Goal: Information Seeking & Learning: Learn about a topic

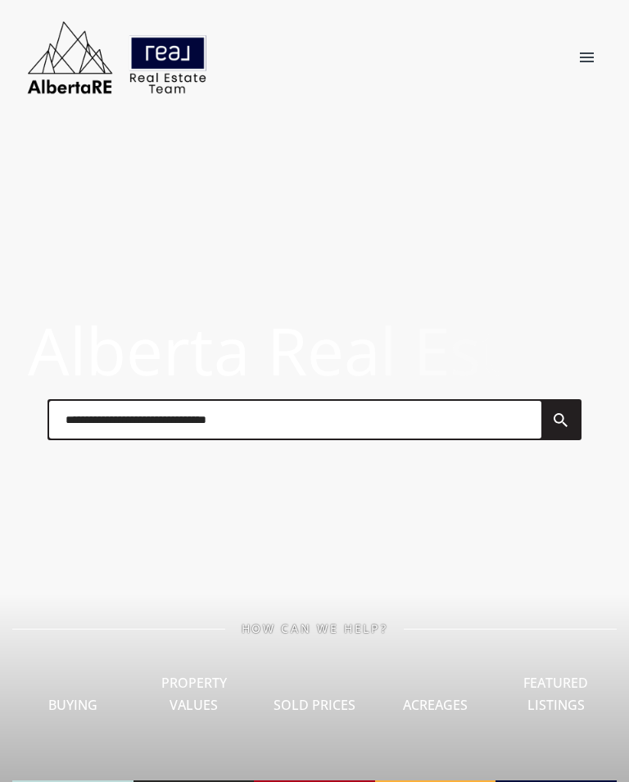
click at [316, 724] on div "Sold Prices I Can See Sold Prices ? Really! You can see all sold properties goi…" at bounding box center [314, 709] width 115 height 145
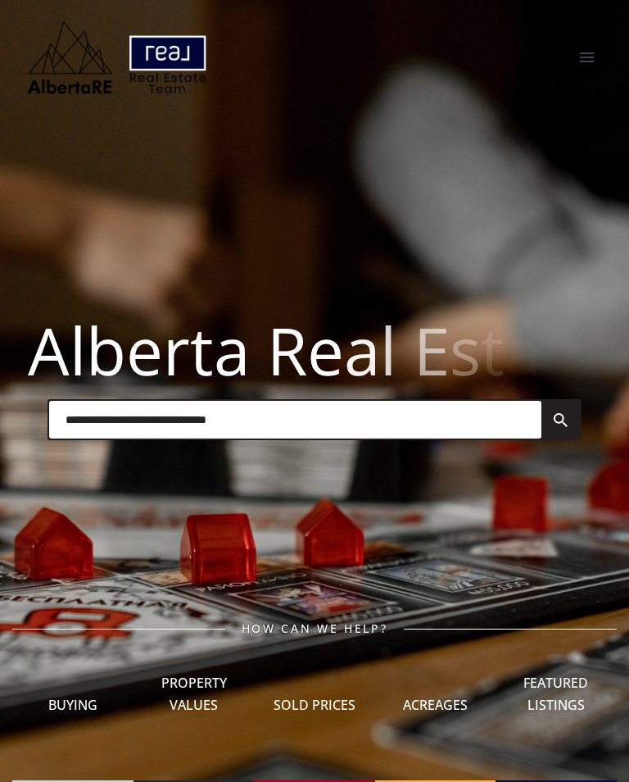
click at [330, 765] on div "Sold Prices I Can See Sold Prices ? Really! You can see all sold properties goi…" at bounding box center [314, 709] width 115 height 145
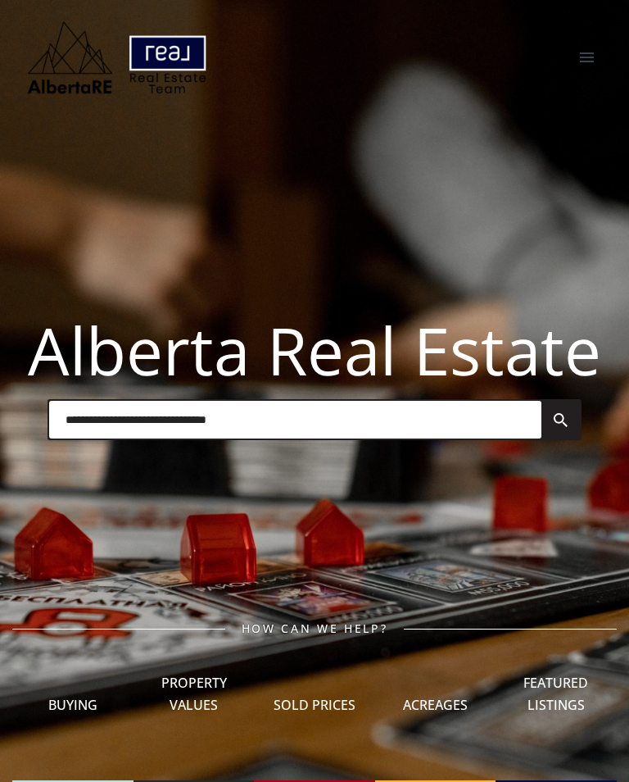
click at [594, 57] on div at bounding box center [587, 57] width 47 height 43
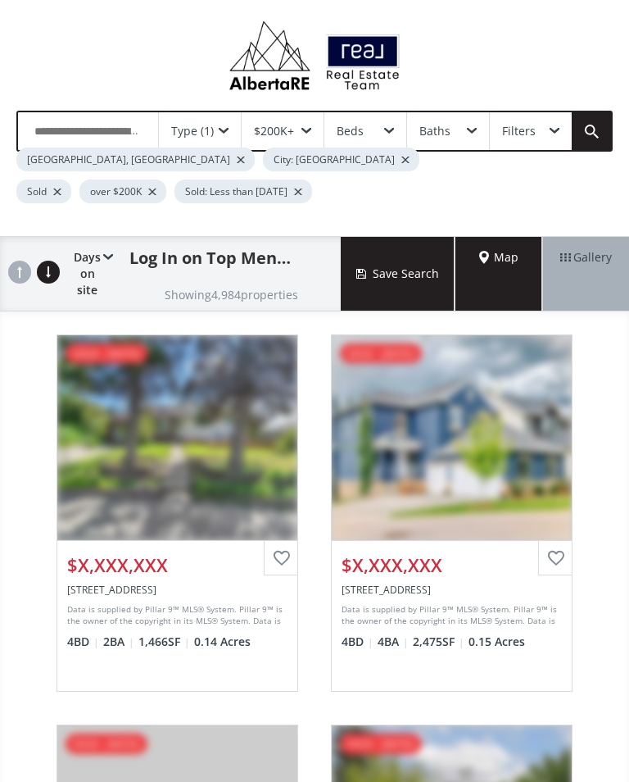
click at [313, 48] on img at bounding box center [314, 55] width 187 height 78
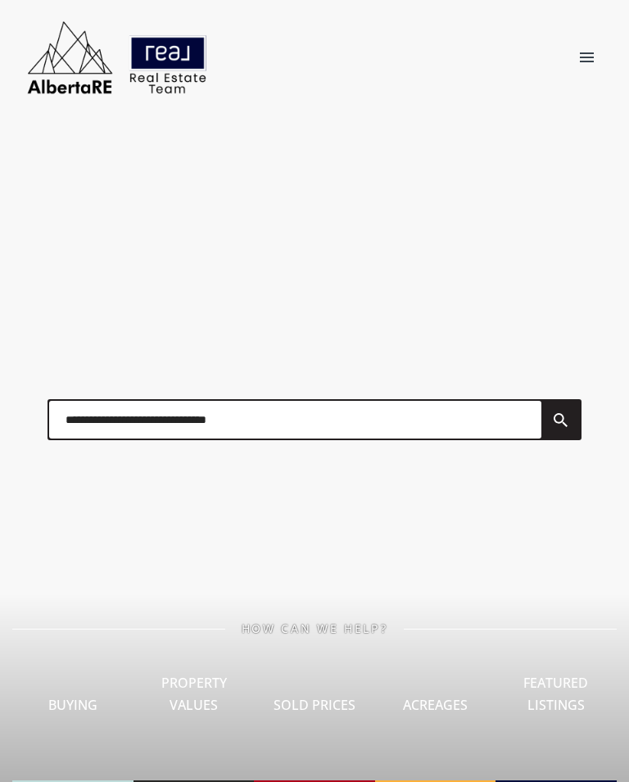
click at [579, 12] on header "Home Search Search By Map Advanced Search Calgary & Area Edmonton & Area Red De…" at bounding box center [314, 57] width 629 height 115
click at [592, 57] on div at bounding box center [587, 57] width 47 height 43
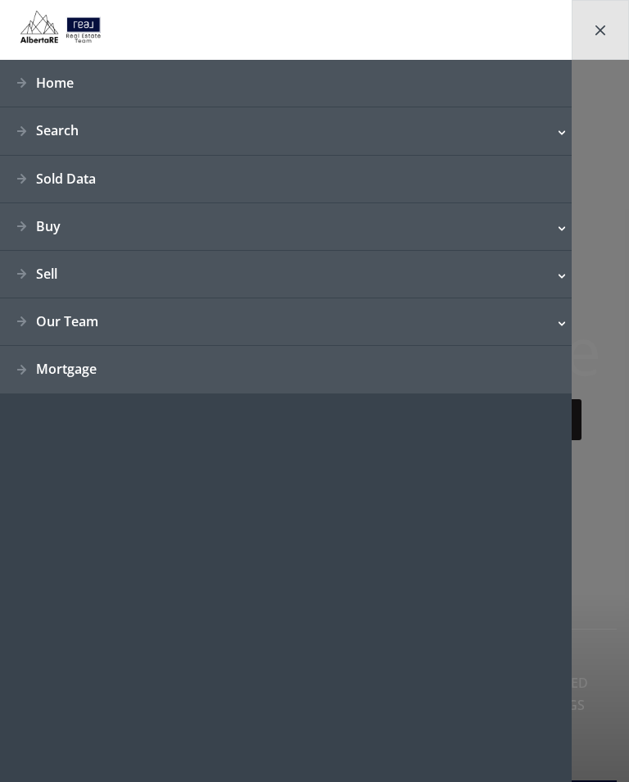
click at [99, 179] on link "Sold Data" at bounding box center [286, 180] width 572 height 48
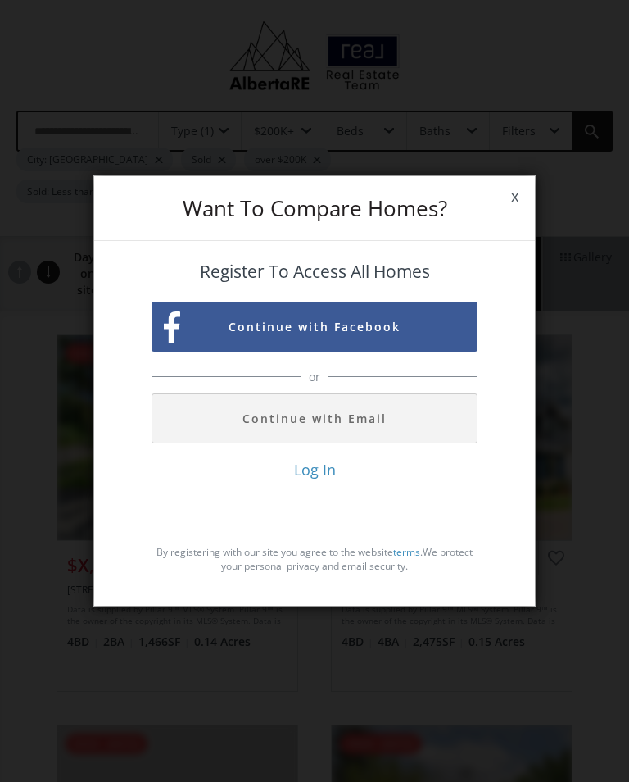
click at [404, 415] on button "Continue with Email" at bounding box center [315, 418] width 326 height 50
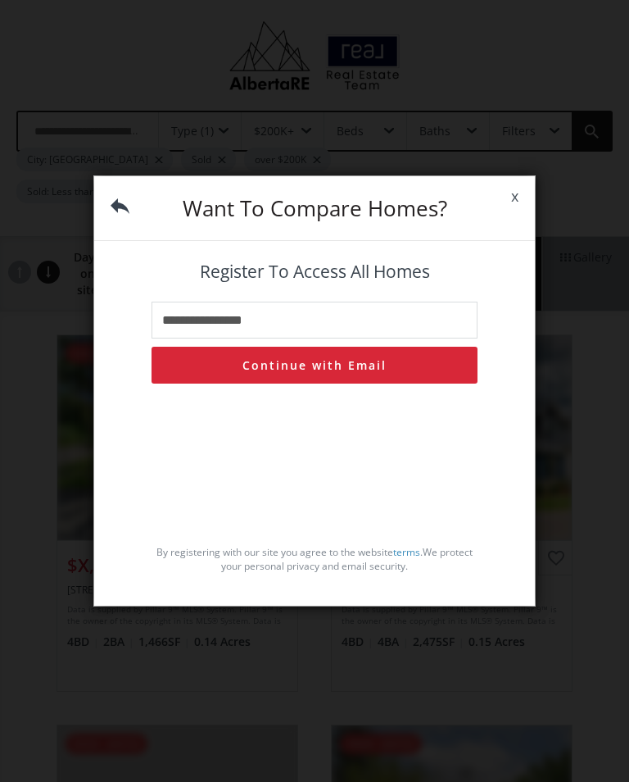
type input "**********"
click at [357, 371] on button "Continue with Email" at bounding box center [315, 365] width 326 height 37
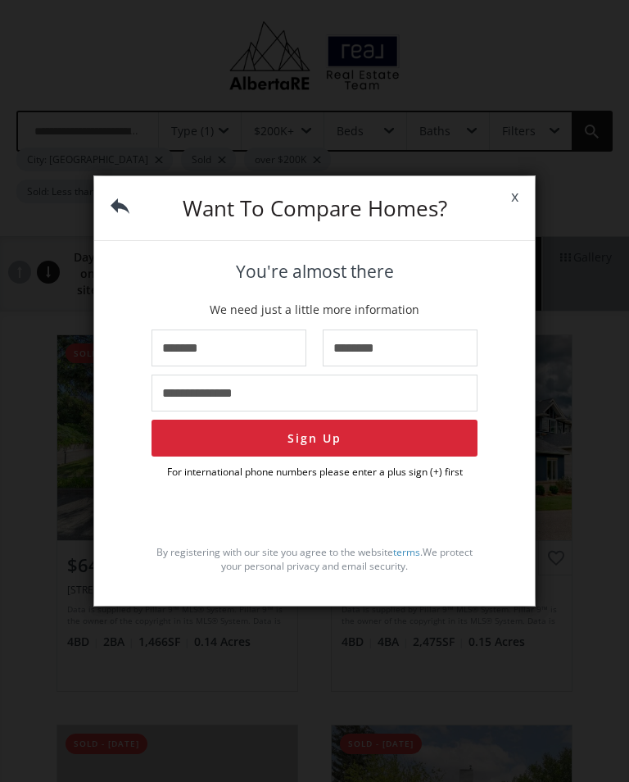
click at [366, 450] on button "Sign Up" at bounding box center [315, 438] width 326 height 37
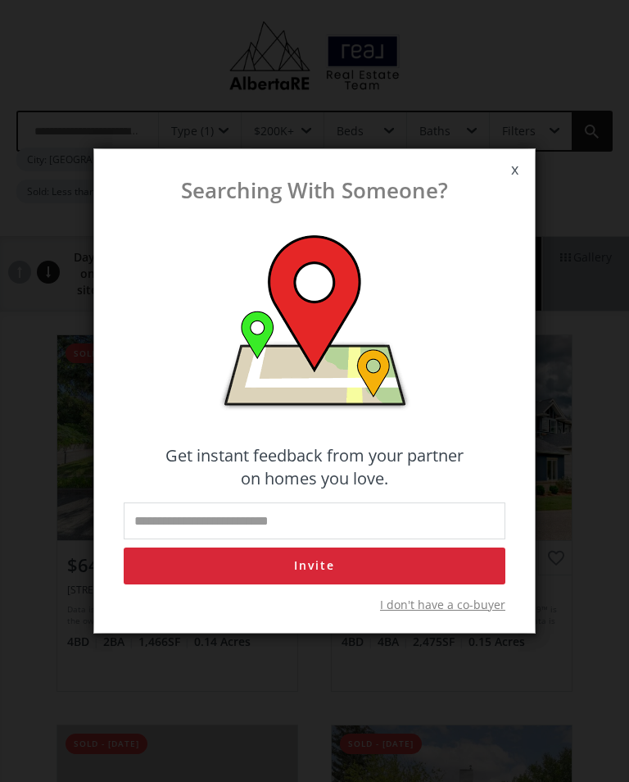
click at [477, 613] on span "I don't have a co-buyer" at bounding box center [442, 605] width 125 height 16
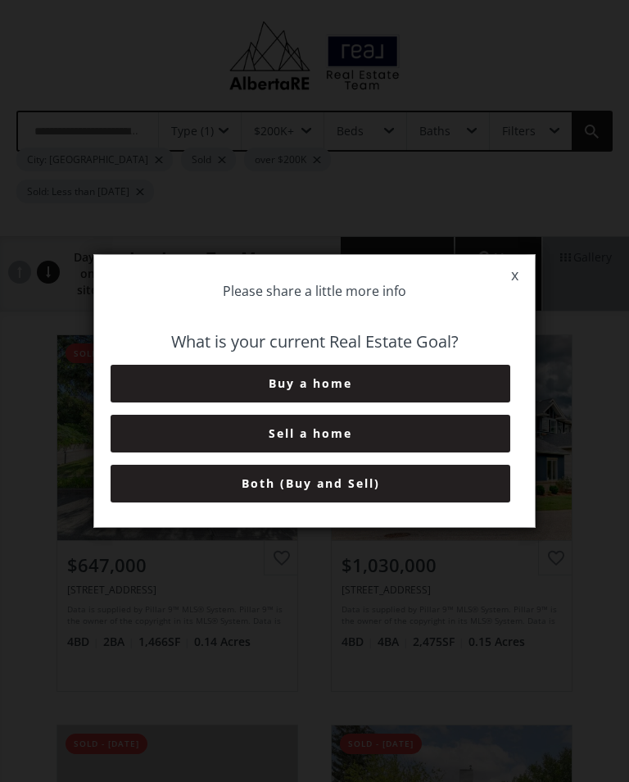
click at [352, 496] on button "Both (Buy and Sell)" at bounding box center [311, 484] width 400 height 38
click at [372, 497] on button "6+ Months" at bounding box center [311, 484] width 400 height 38
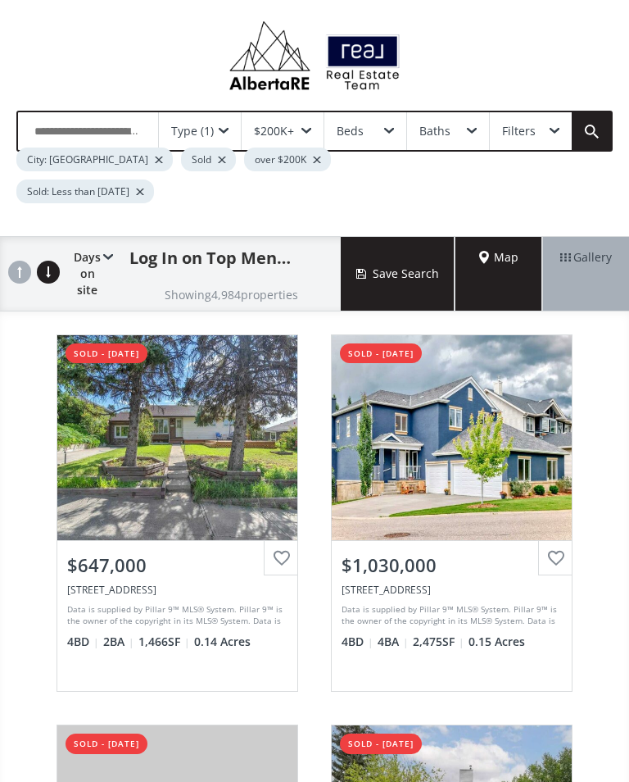
click at [238, 125] on div "Type (1)" at bounding box center [200, 131] width 82 height 38
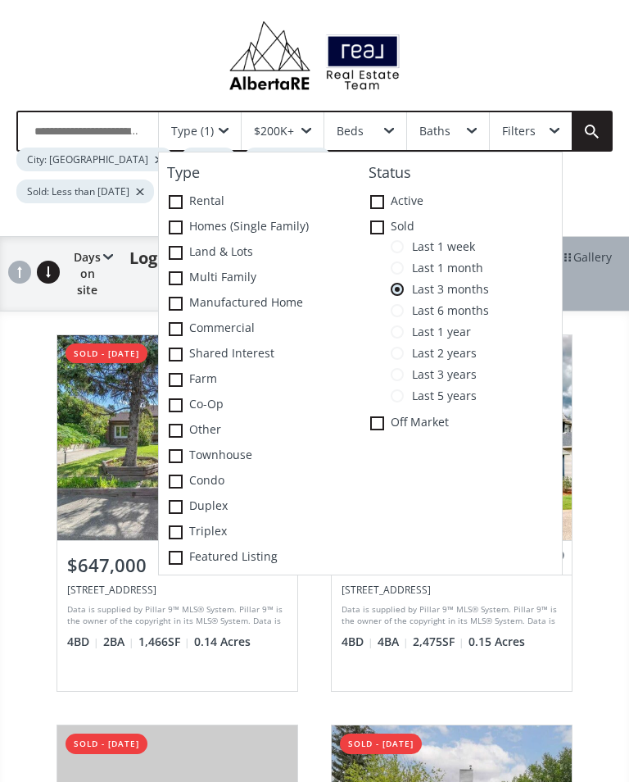
click at [180, 225] on span at bounding box center [176, 227] width 14 height 14
click at [406, 266] on span "Last 1 month" at bounding box center [443, 267] width 79 height 13
click at [600, 132] on link at bounding box center [591, 131] width 39 height 38
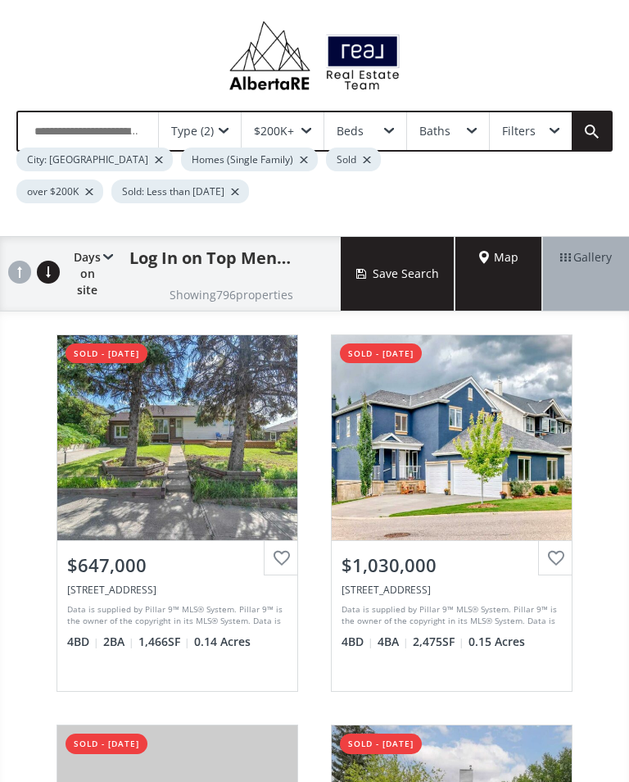
click at [499, 265] on span "Map" at bounding box center [498, 257] width 39 height 16
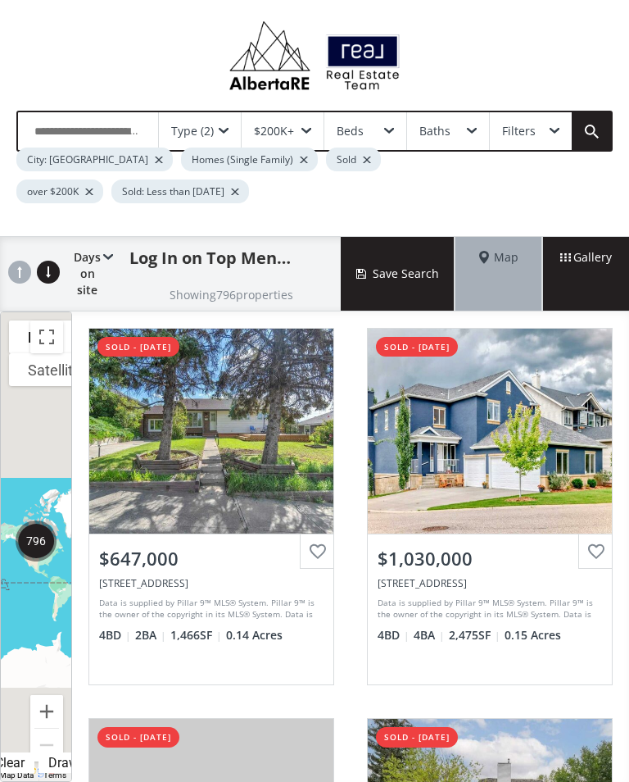
click at [55, 338] on button "Toggle fullscreen view" at bounding box center [46, 336] width 33 height 33
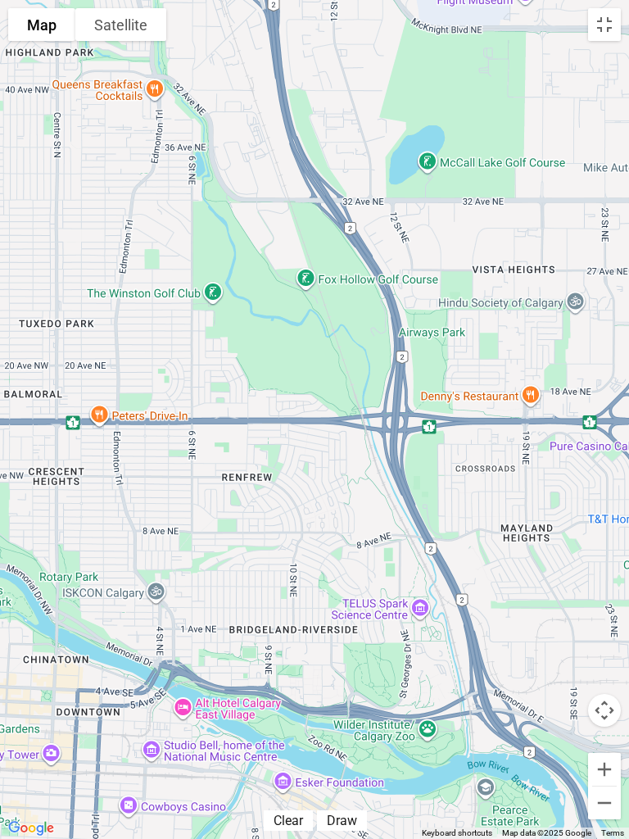
click at [601, 20] on button "Toggle fullscreen view" at bounding box center [604, 24] width 33 height 33
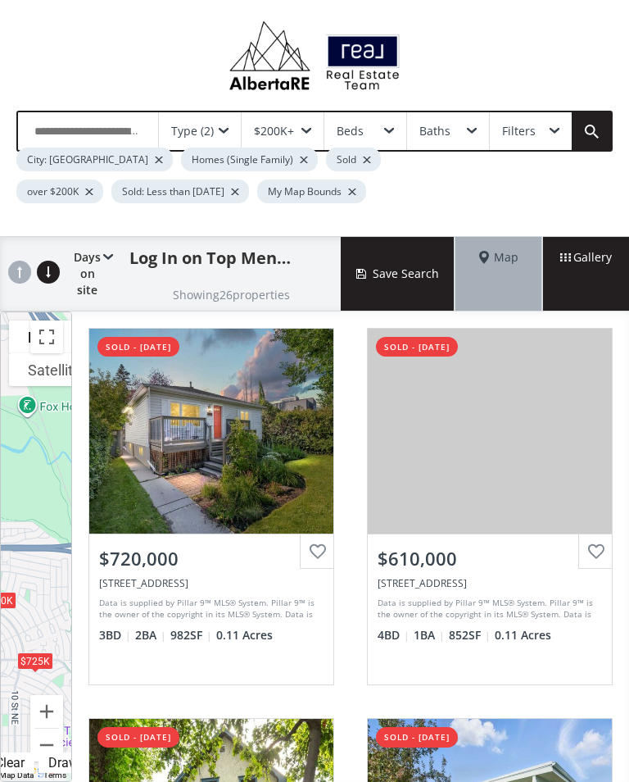
click at [323, 70] on img at bounding box center [314, 55] width 187 height 78
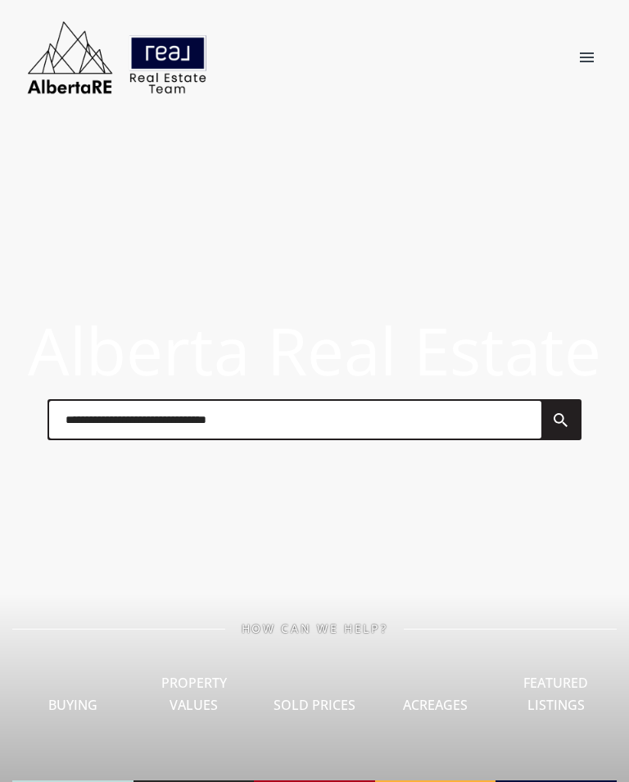
click at [318, 737] on div "Sold Prices I Can See Sold Prices ? Really! You can see all sold properties goi…" at bounding box center [314, 709] width 115 height 145
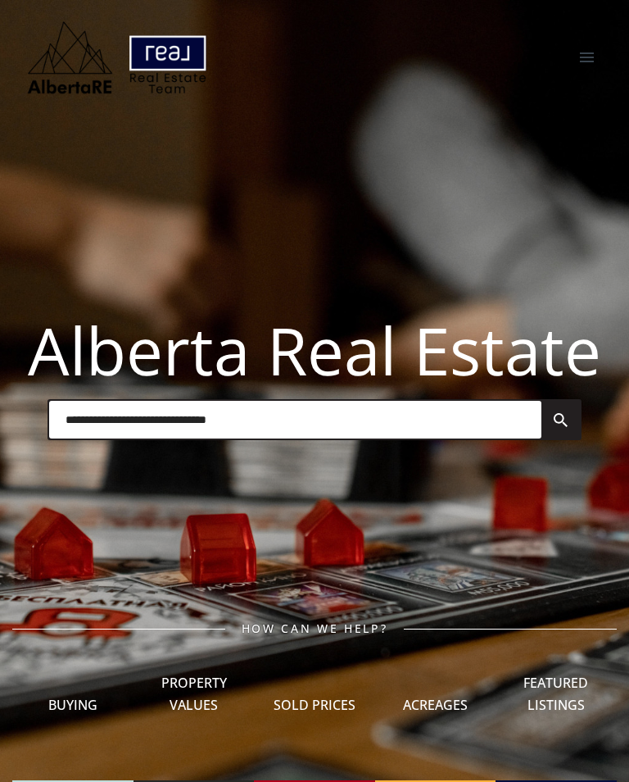
click at [316, 743] on div "Sold Prices I Can See Sold Prices ? Really! You can see all sold properties goi…" at bounding box center [314, 709] width 115 height 145
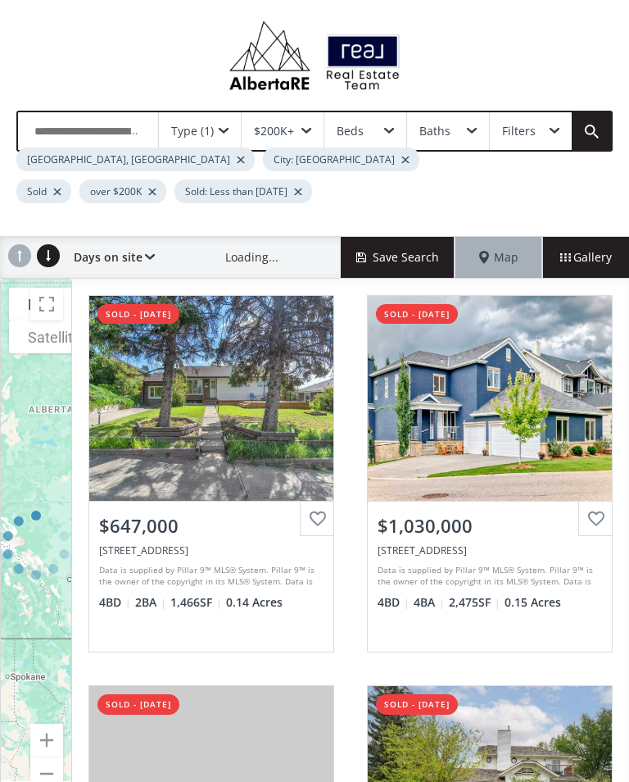
click at [533, 288] on link "sold - 08/28/2025 View Photos & Details $1,030,000 35 Cougar Ridge View SW, Cal…" at bounding box center [490, 474] width 279 height 390
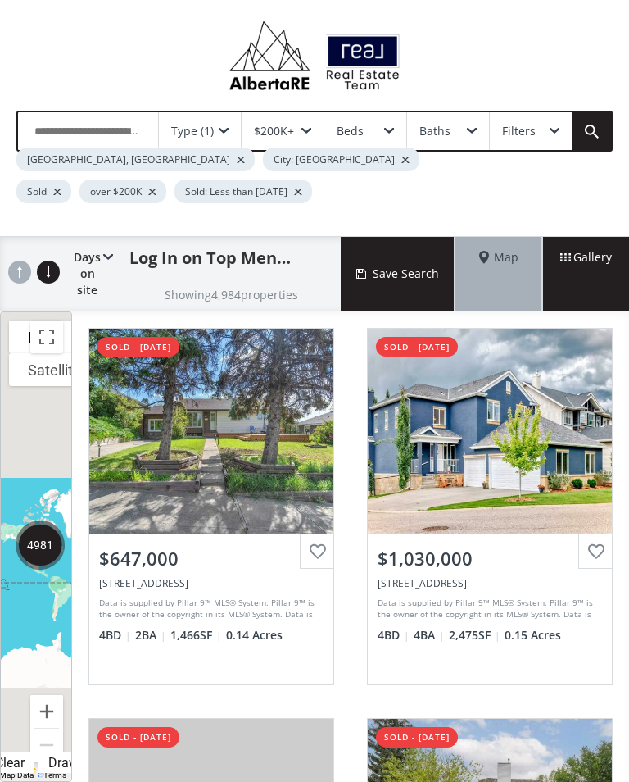
click at [227, 126] on div "Type (1)" at bounding box center [200, 131] width 82 height 38
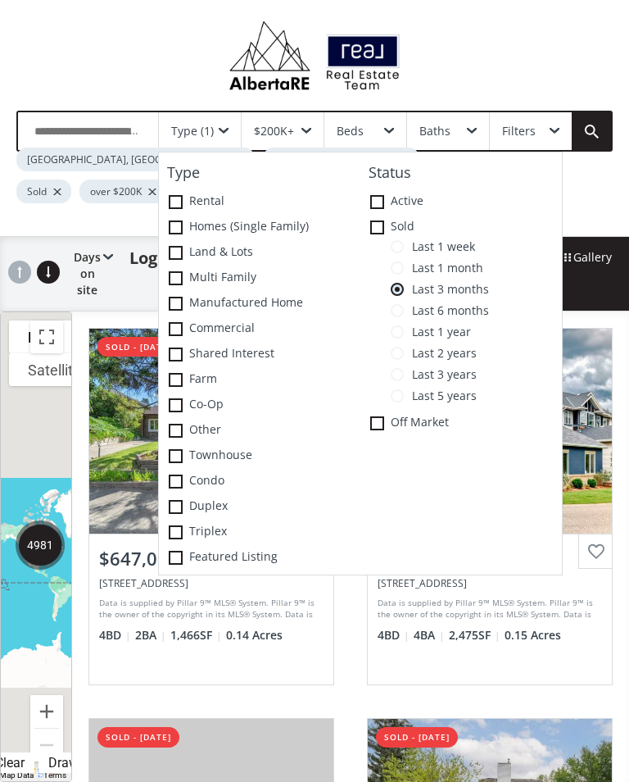
click at [180, 506] on span at bounding box center [176, 507] width 14 height 14
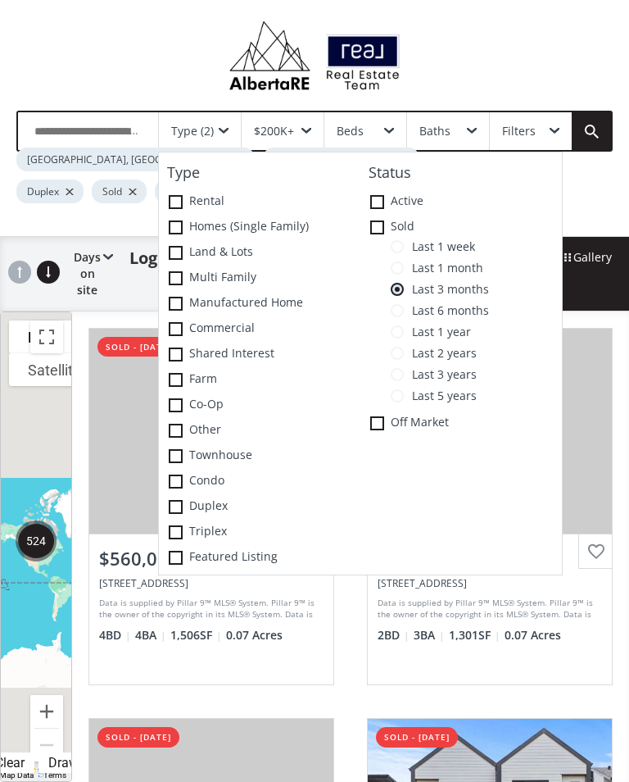
click at [407, 248] on span "Last 1 week" at bounding box center [439, 246] width 71 height 13
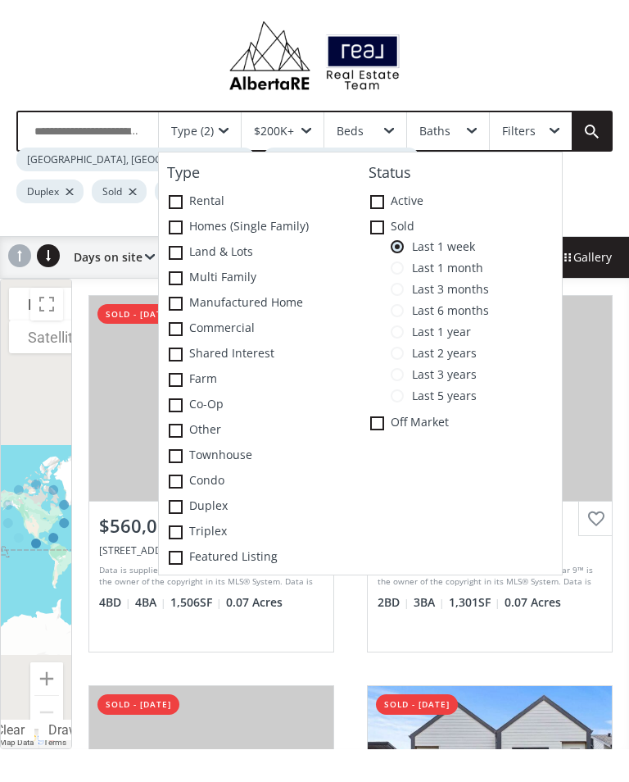
click at [599, 131] on link at bounding box center [591, 131] width 39 height 38
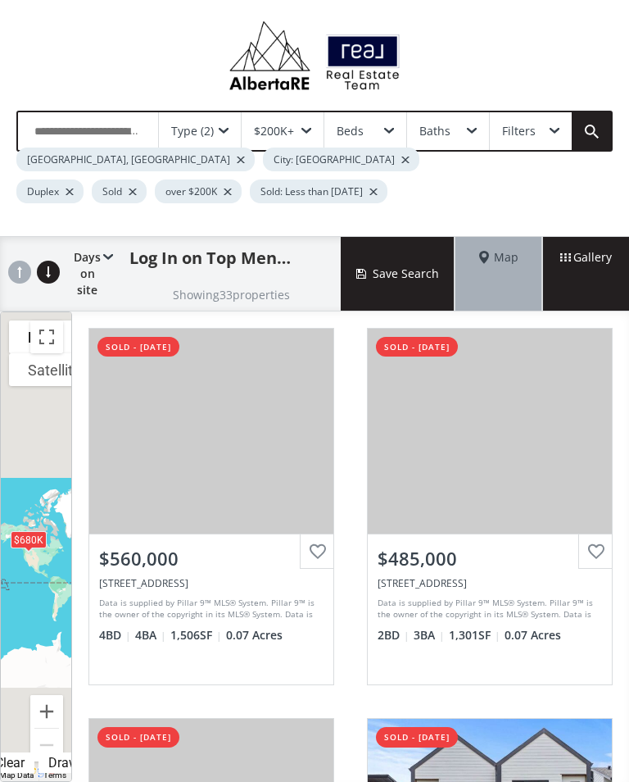
click at [57, 348] on button "Toggle fullscreen view" at bounding box center [46, 336] width 33 height 33
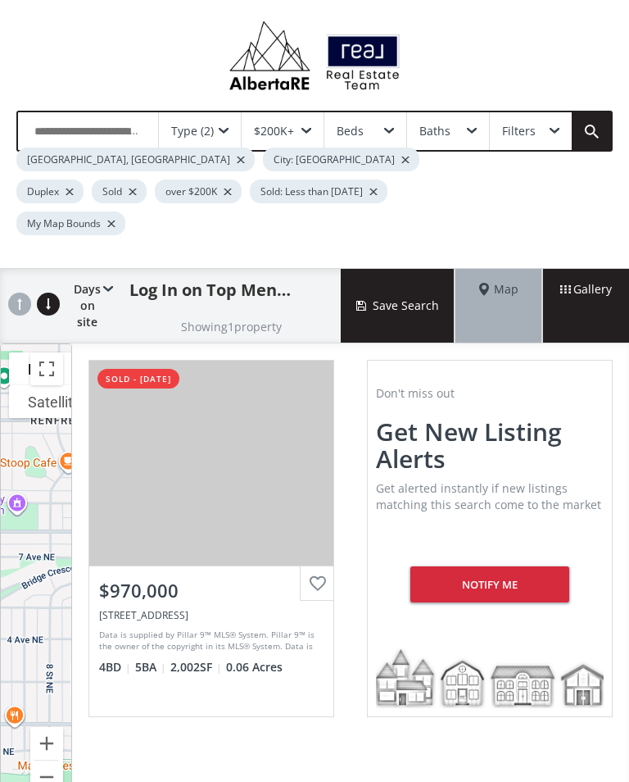
click at [230, 134] on div "Type (2)" at bounding box center [200, 131] width 82 height 38
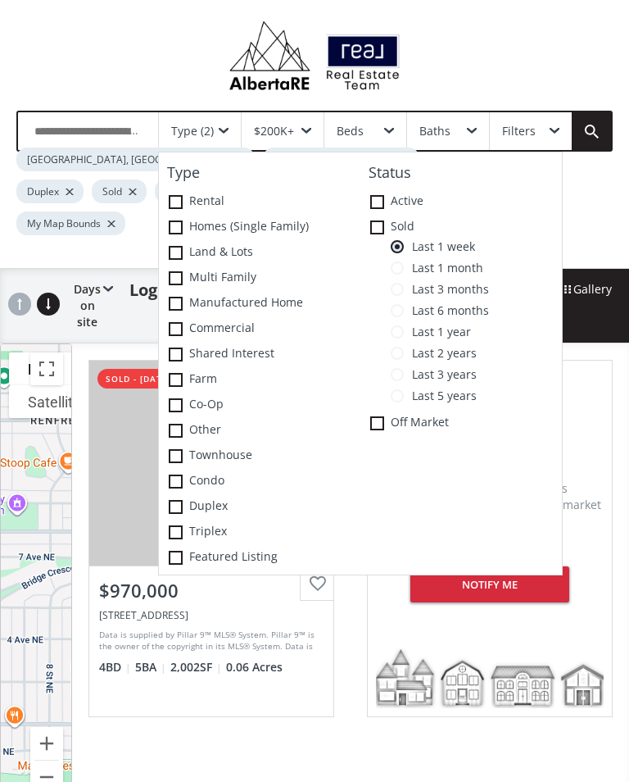
click at [407, 267] on span "Last 1 month" at bounding box center [443, 267] width 79 height 13
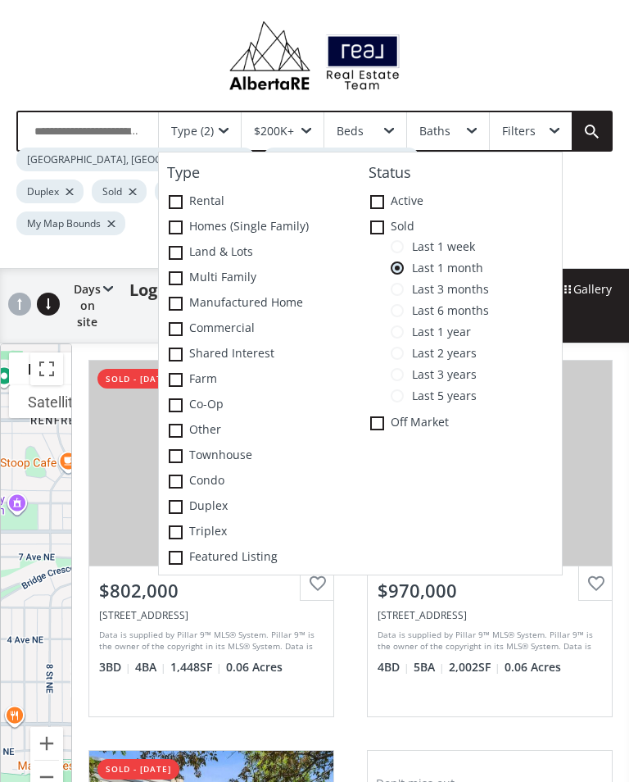
click at [48, 352] on button "Toggle fullscreen view" at bounding box center [46, 368] width 33 height 33
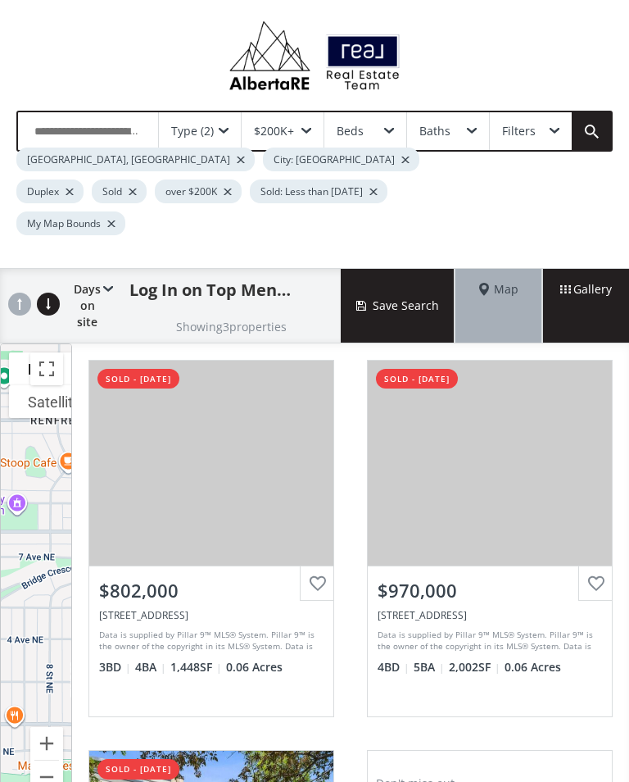
click at [227, 129] on span at bounding box center [224, 131] width 10 height 7
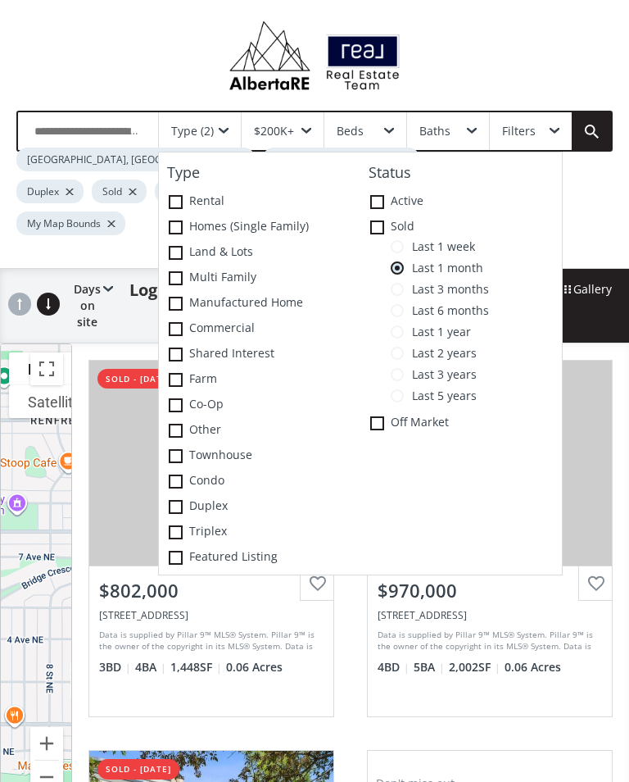
click at [373, 198] on span at bounding box center [377, 202] width 14 height 14
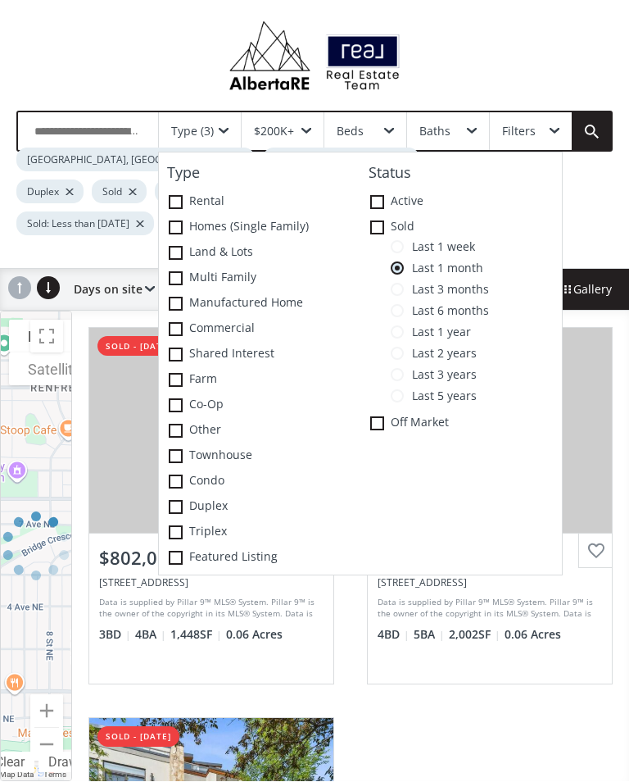
click at [388, 227] on label "Sold" at bounding box center [462, 227] width 202 height 25
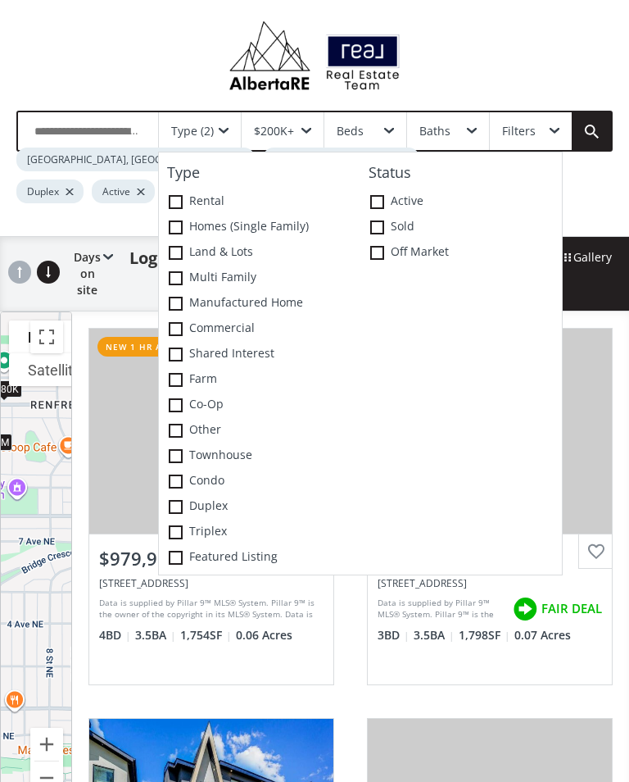
click at [571, 205] on div "Type (2) Type Rental Homes (Single Family) Land & Lots Multi family Manufacture…" at bounding box center [314, 165] width 597 height 109
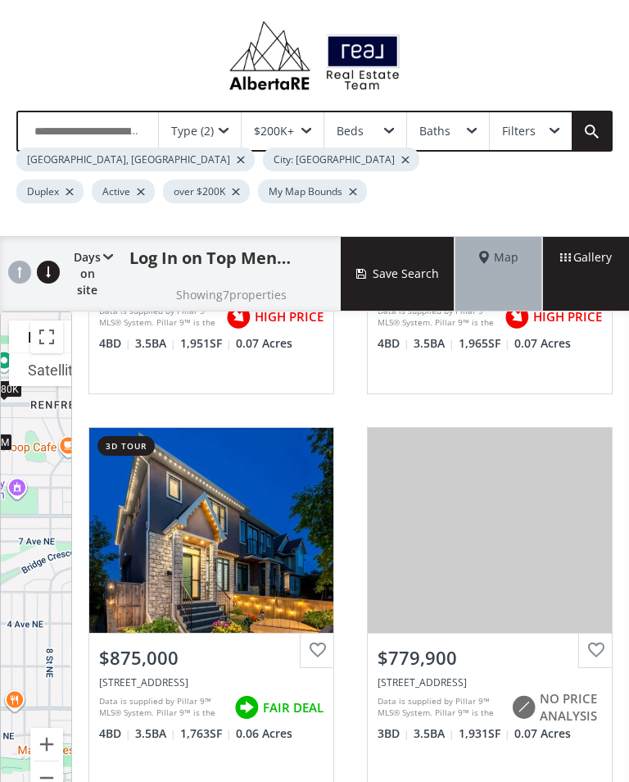
scroll to position [683, 0]
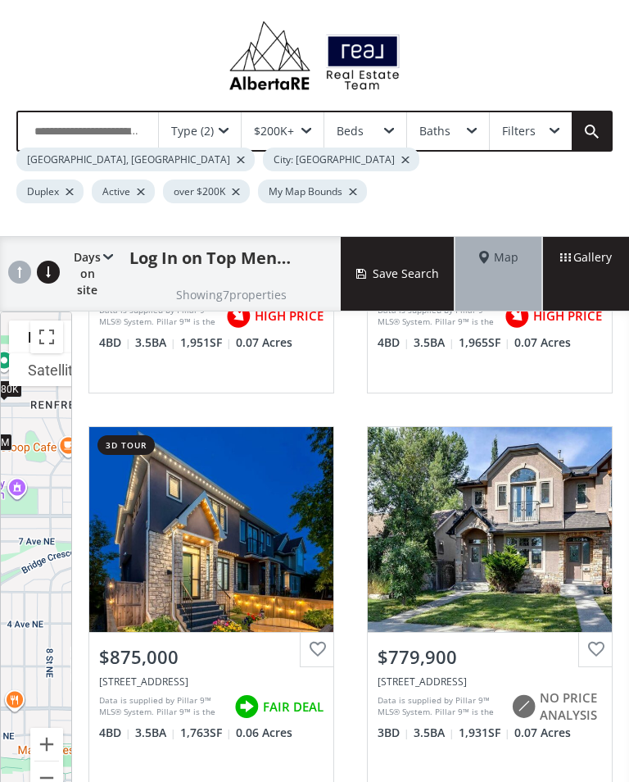
click at [226, 122] on div "Type (2)" at bounding box center [200, 131] width 82 height 38
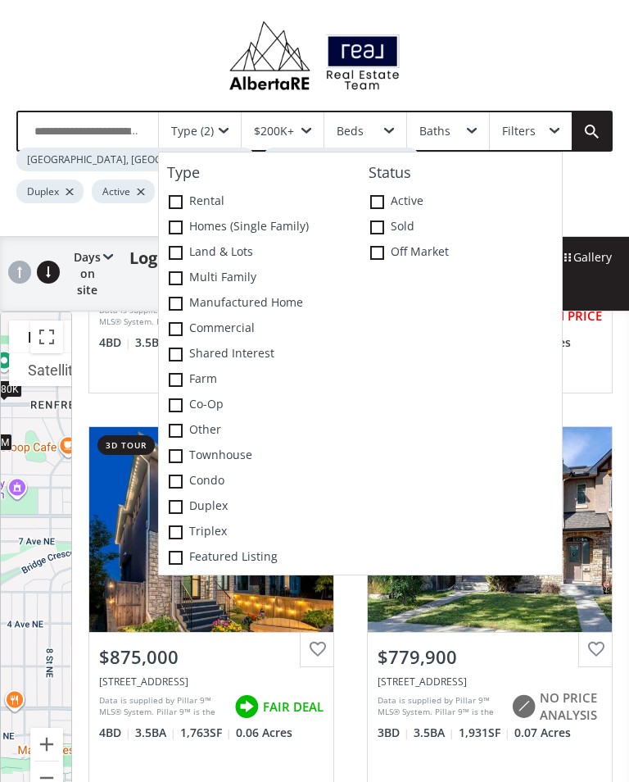
click at [183, 231] on label "Homes (Single Family)" at bounding box center [260, 227] width 202 height 25
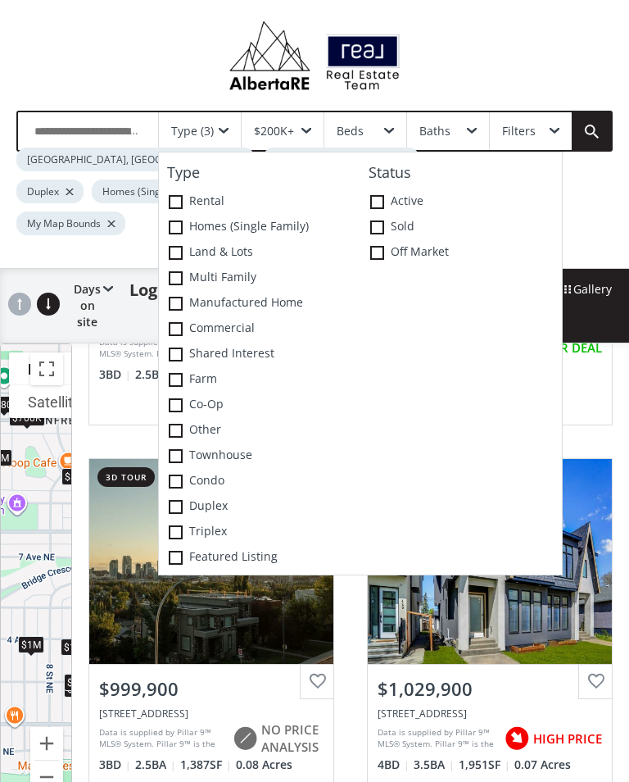
click at [587, 193] on div "Type (3) Type Rental Homes (Single Family) Land & Lots Multi family Manufacture…" at bounding box center [314, 181] width 597 height 141
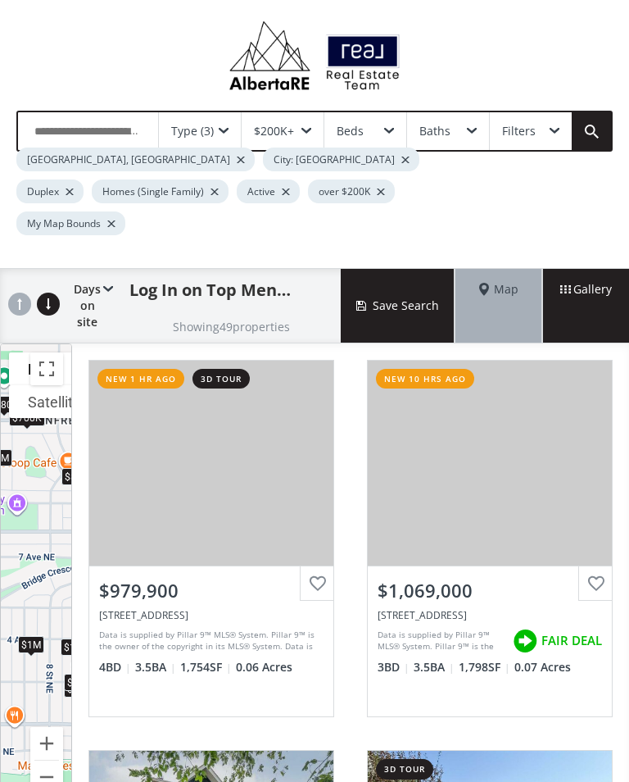
click at [235, 120] on div "Type (3)" at bounding box center [200, 131] width 82 height 38
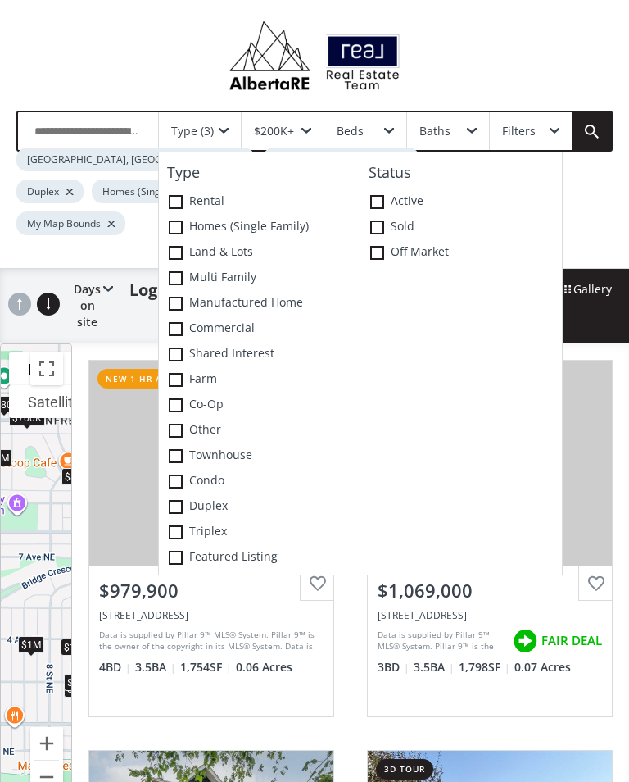
click at [0, 0] on icon at bounding box center [0, 0] width 0 height 0
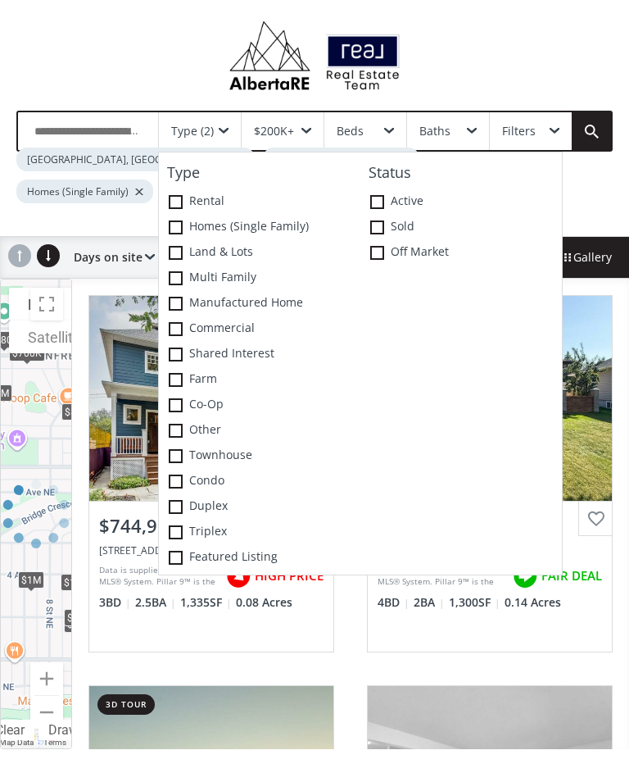
click at [579, 202] on div "Type (2) Type Rental Homes (Single Family) Land & Lots Multi family Manufacture…" at bounding box center [314, 165] width 597 height 109
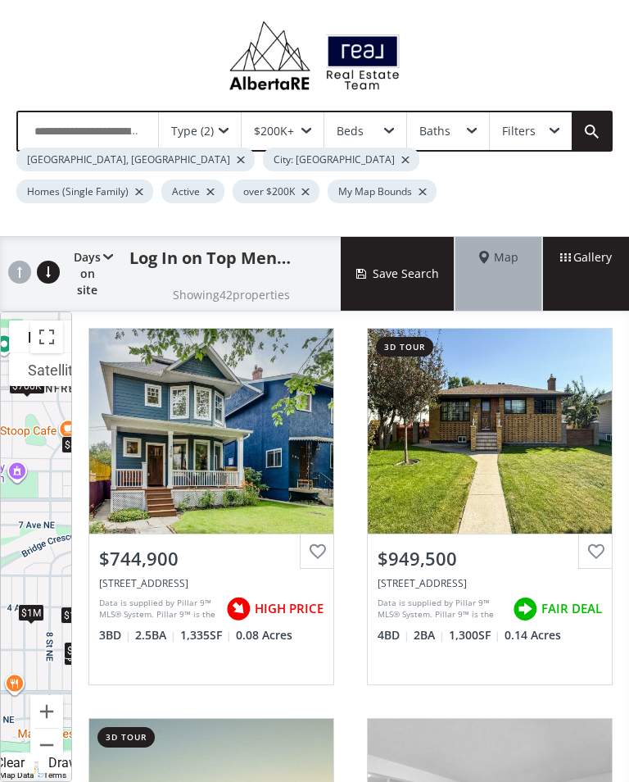
click at [47, 343] on button "Toggle fullscreen view" at bounding box center [46, 336] width 33 height 33
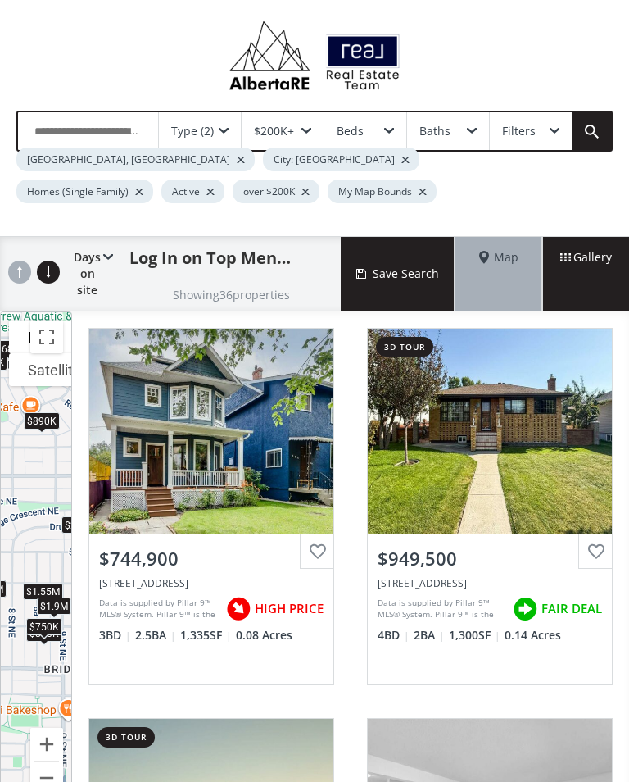
click at [51, 342] on button "Toggle fullscreen view" at bounding box center [46, 336] width 33 height 33
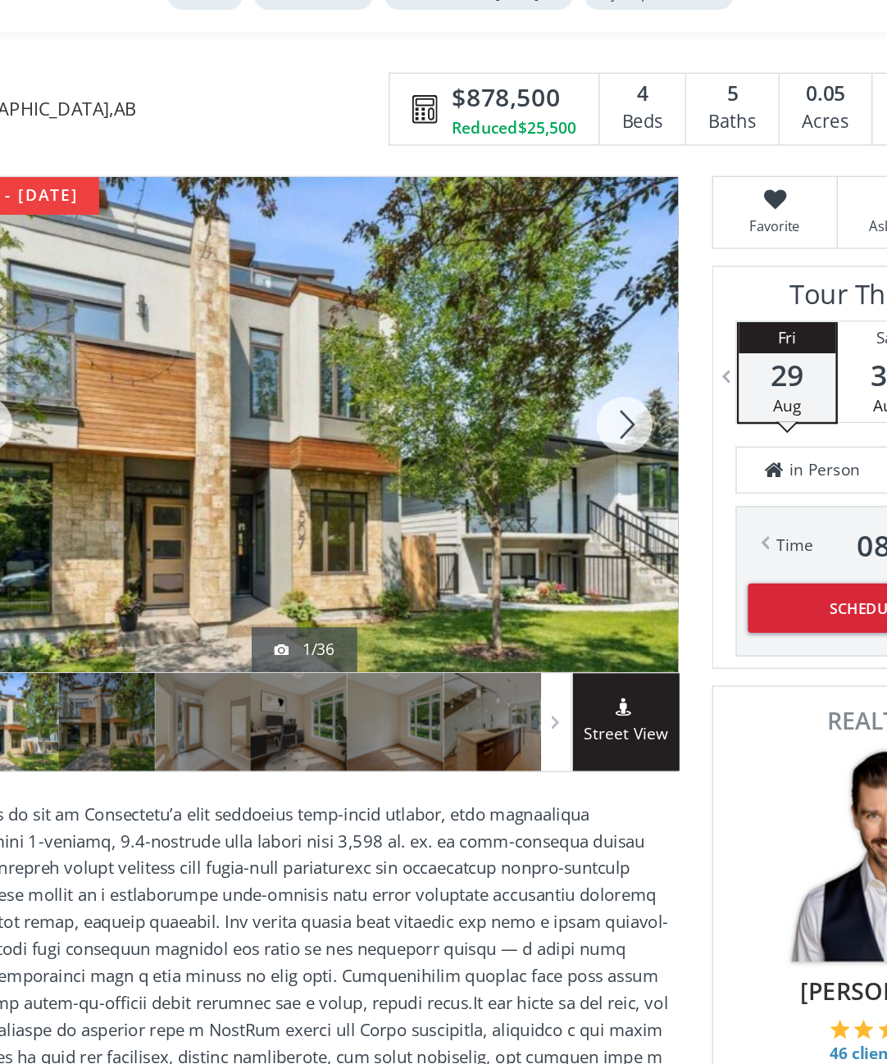
scroll to position [158, 0]
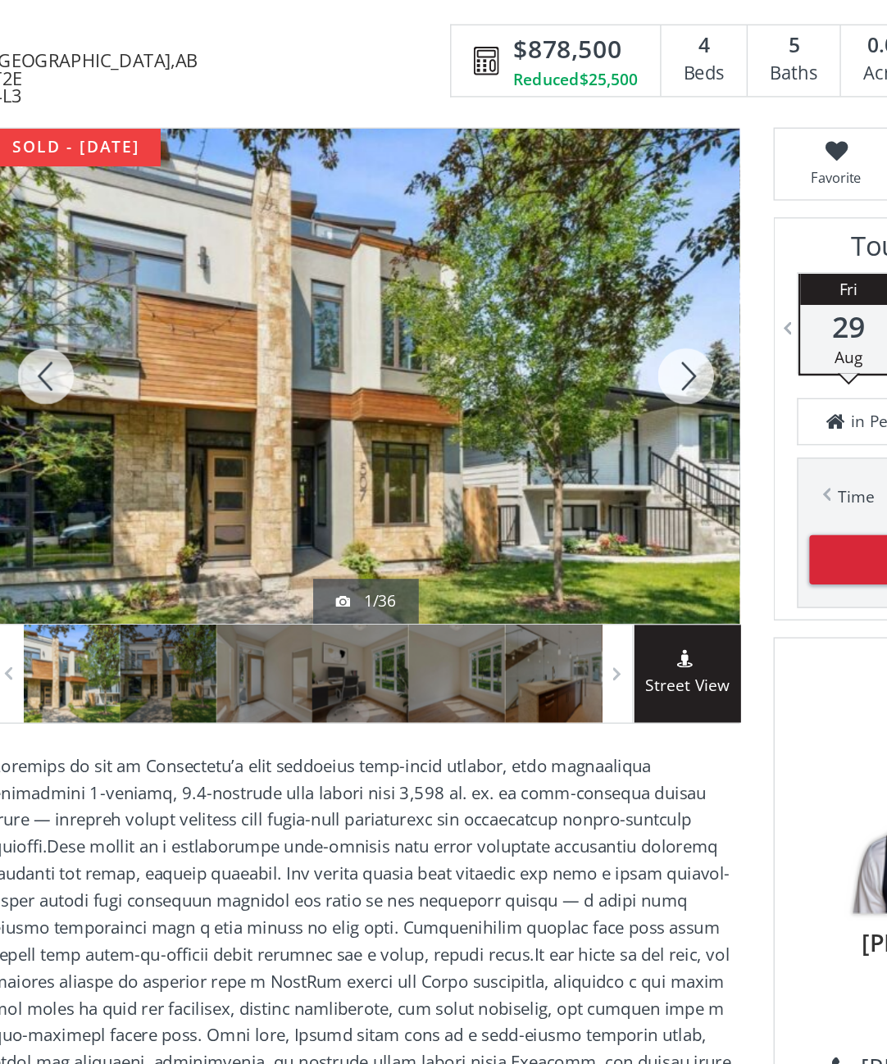
click at [123, 508] on div at bounding box center [158, 532] width 70 height 71
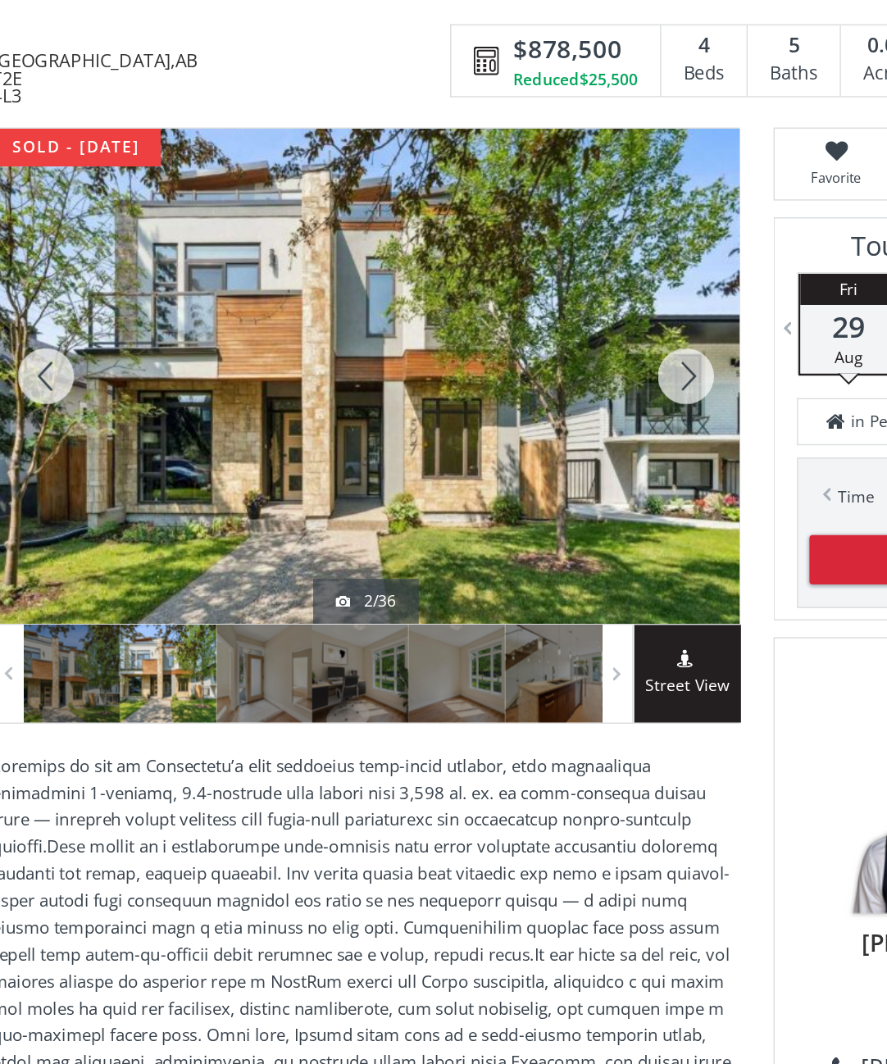
click at [203, 497] on div at bounding box center [228, 532] width 70 height 71
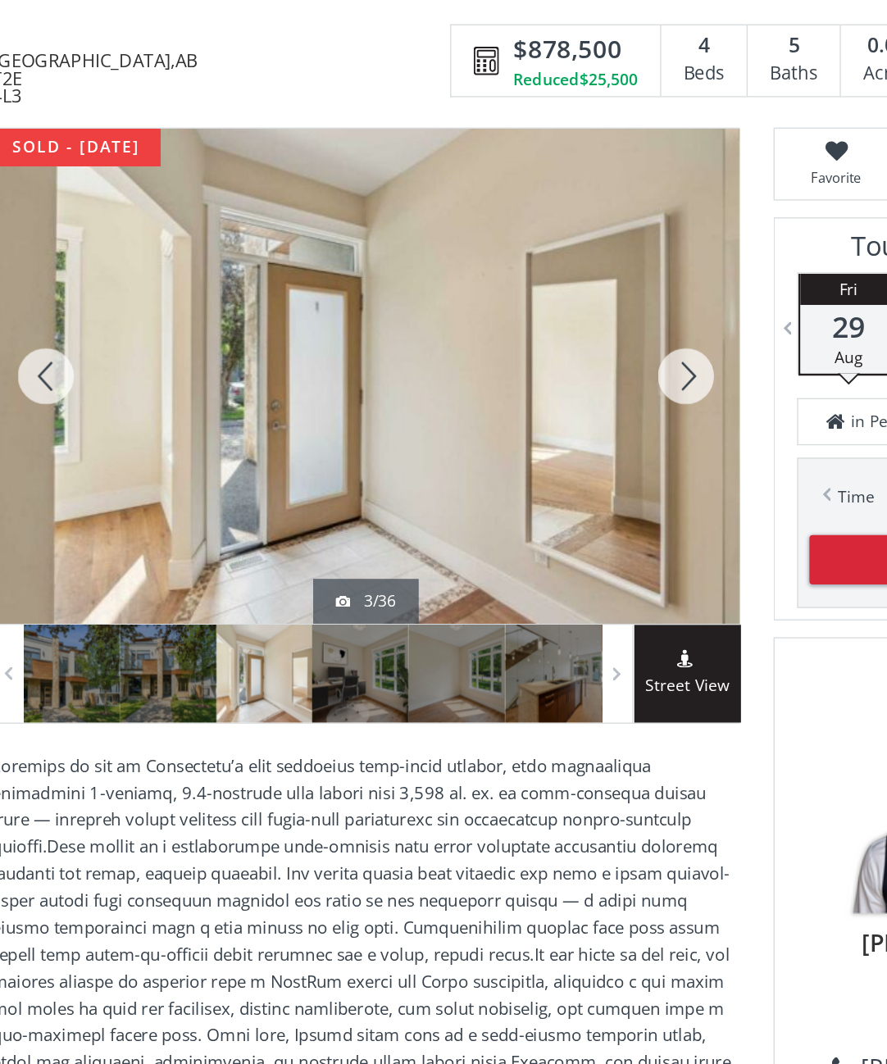
click at [270, 497] on div at bounding box center [298, 532] width 70 height 71
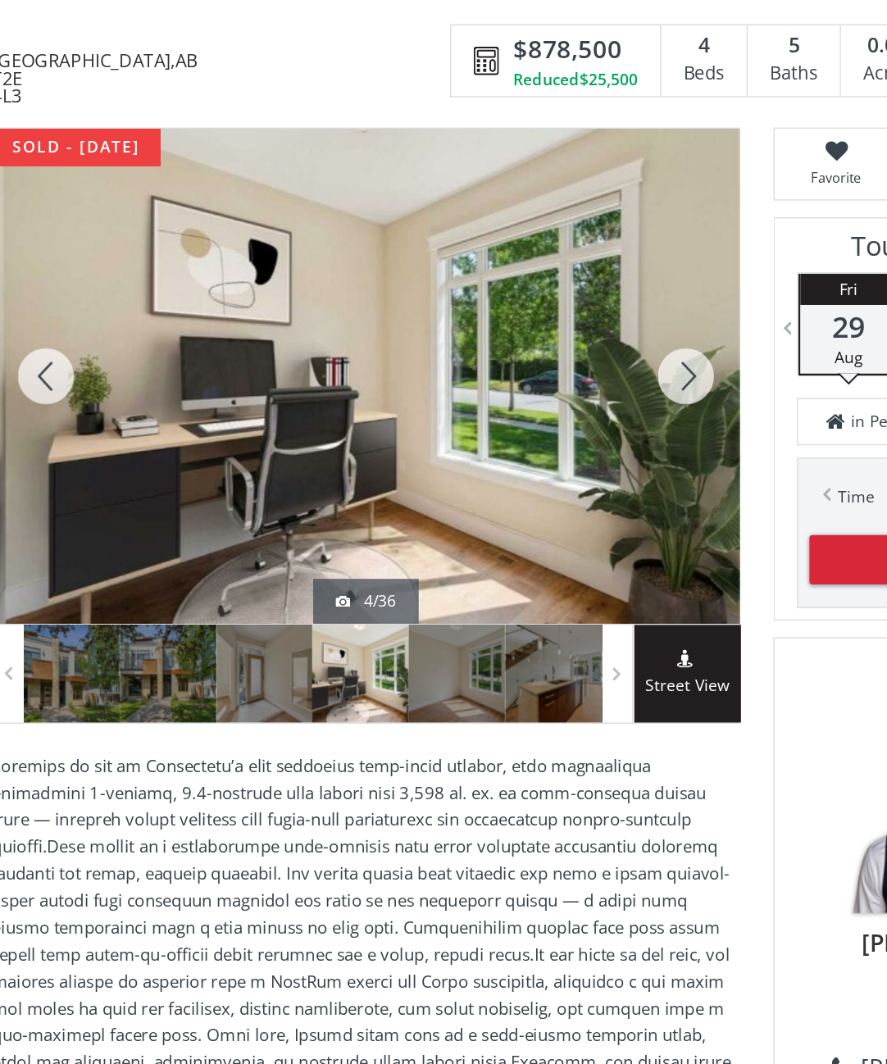
click at [339, 497] on div at bounding box center [369, 532] width 70 height 71
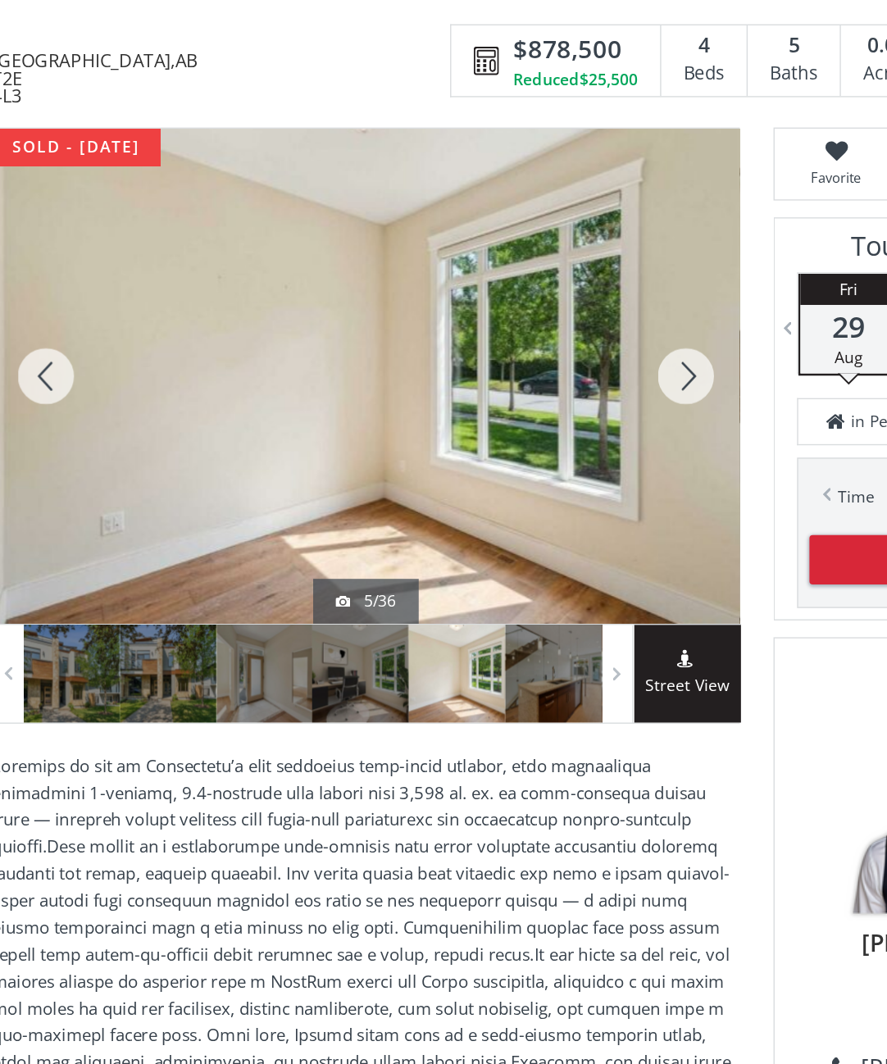
click at [404, 503] on div at bounding box center [439, 532] width 70 height 71
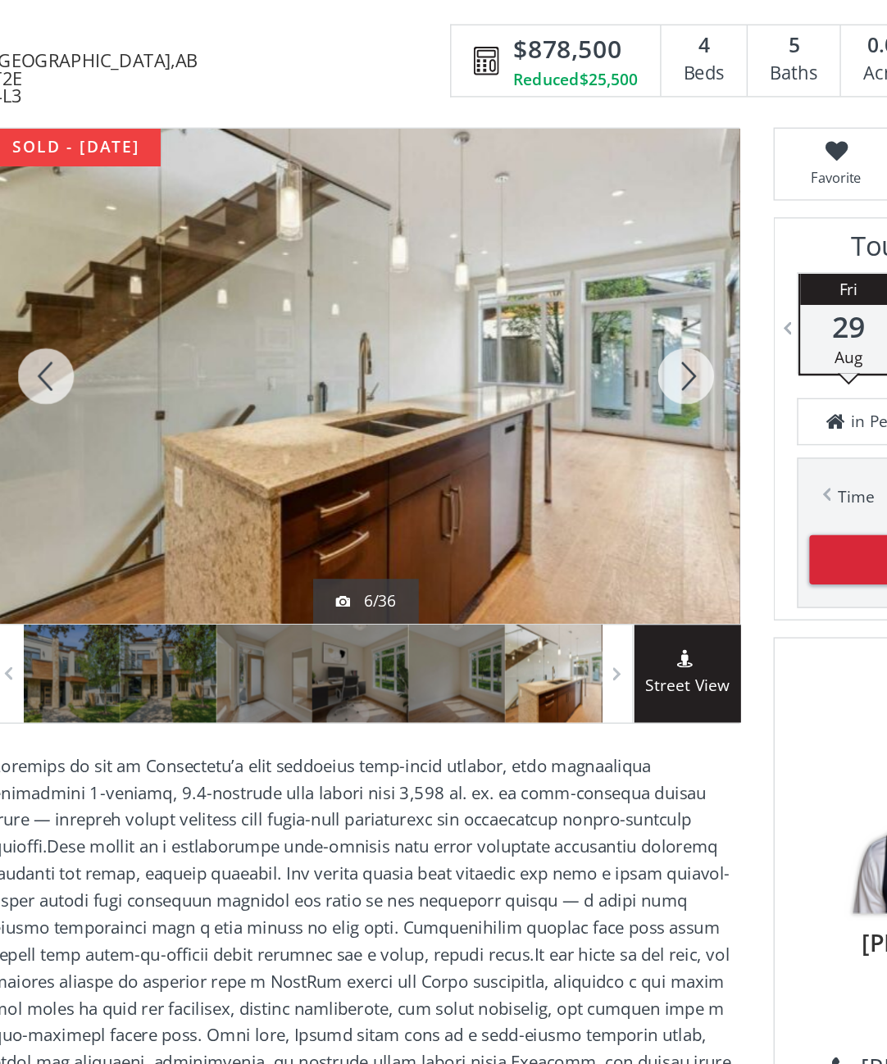
click at [505, 275] on div at bounding box center [536, 314] width 79 height 361
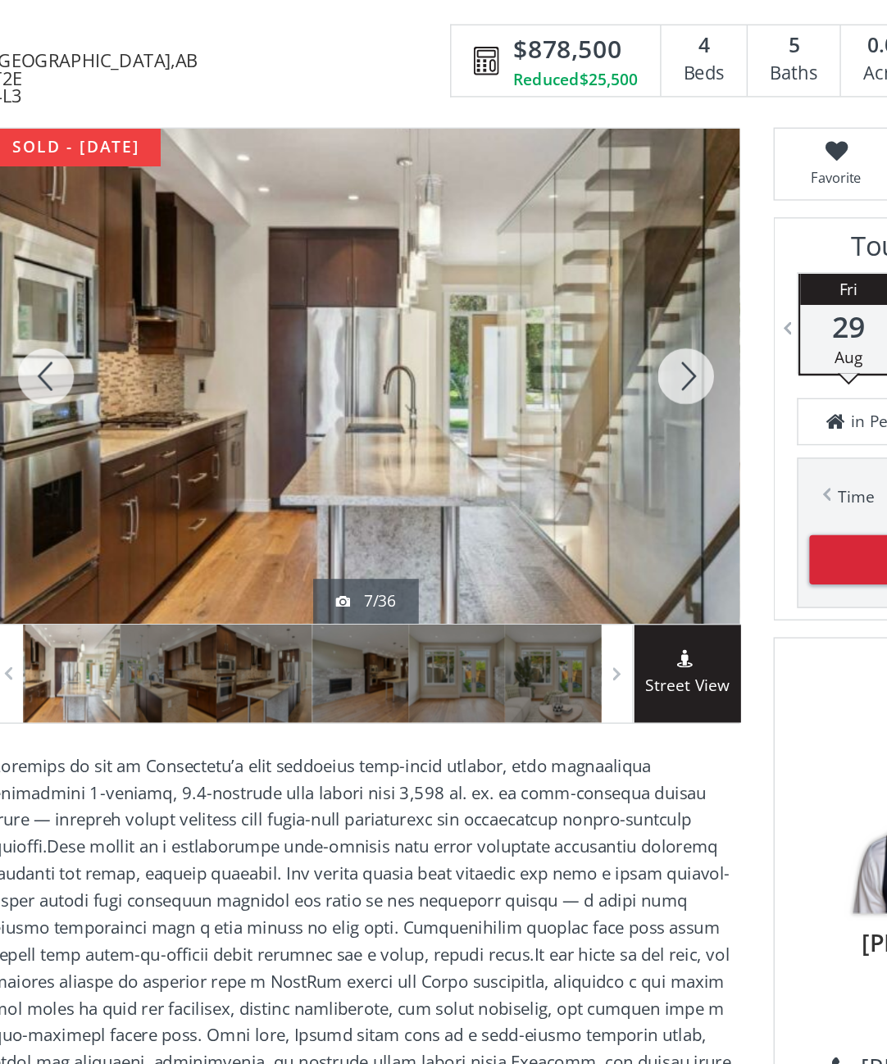
click at [497, 270] on div at bounding box center [536, 314] width 79 height 361
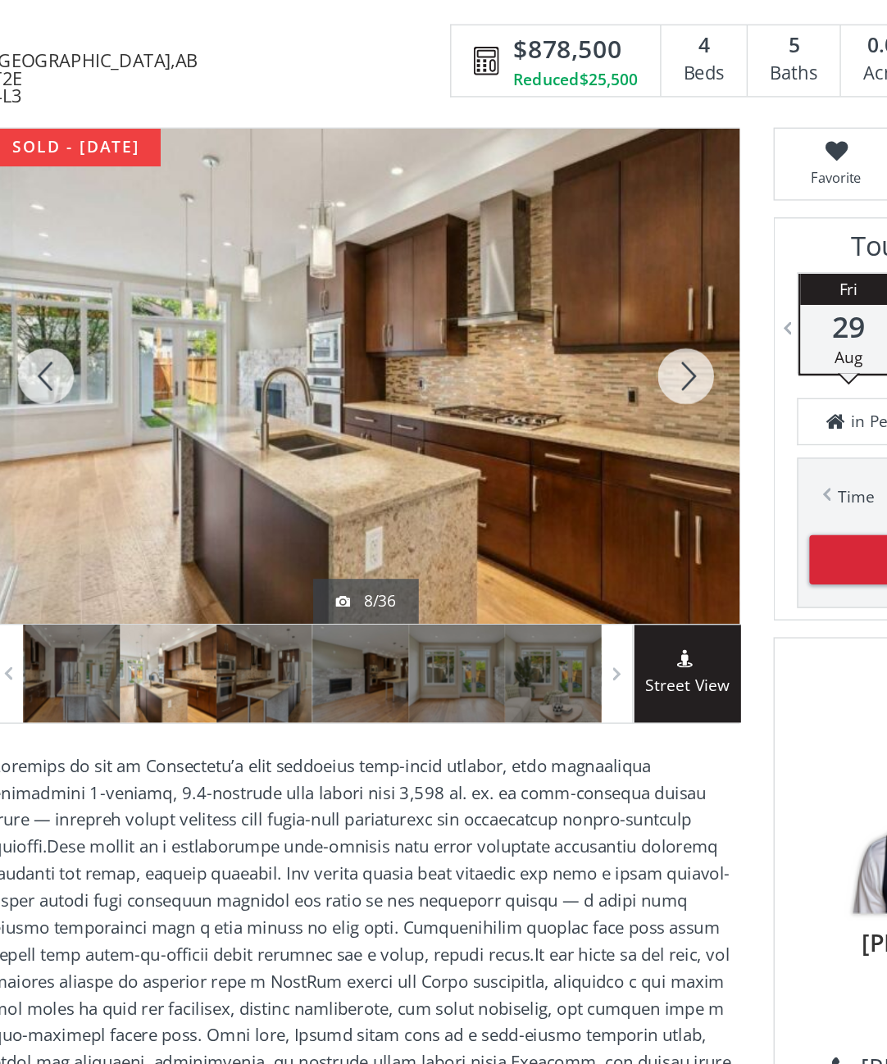
click at [499, 270] on div at bounding box center [536, 314] width 79 height 361
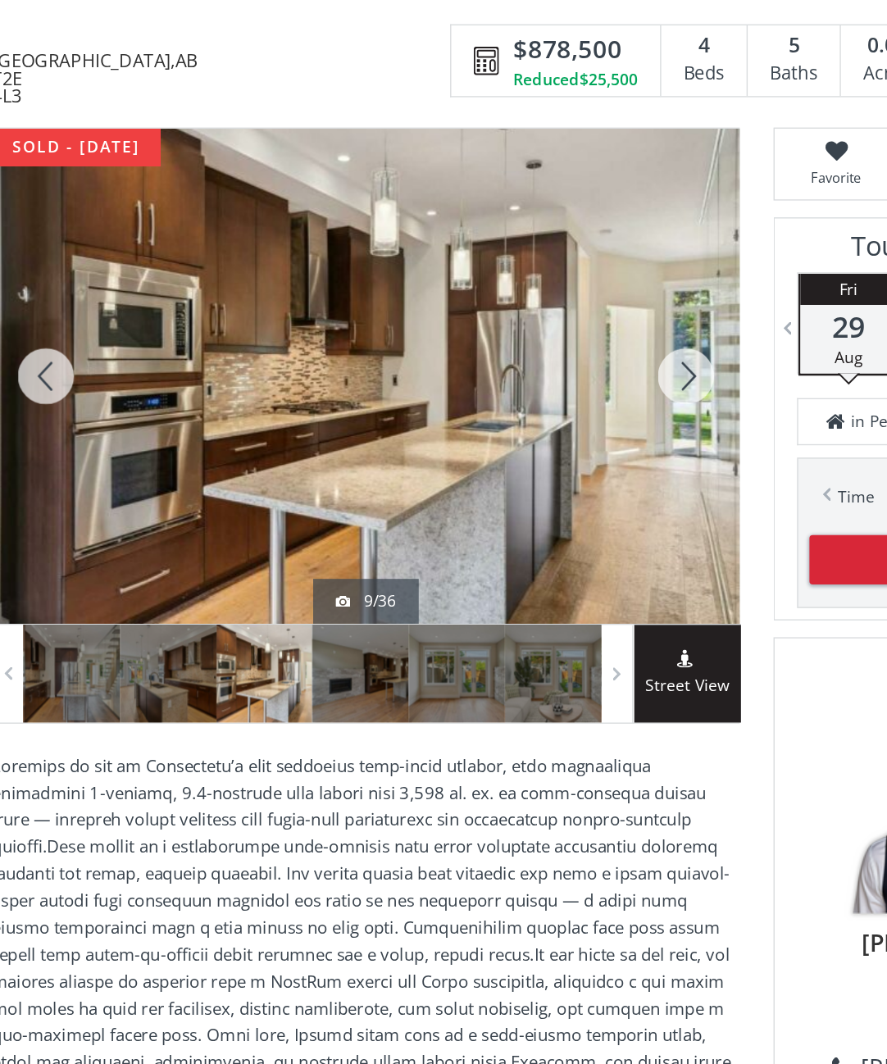
click at [499, 279] on div at bounding box center [536, 314] width 79 height 361
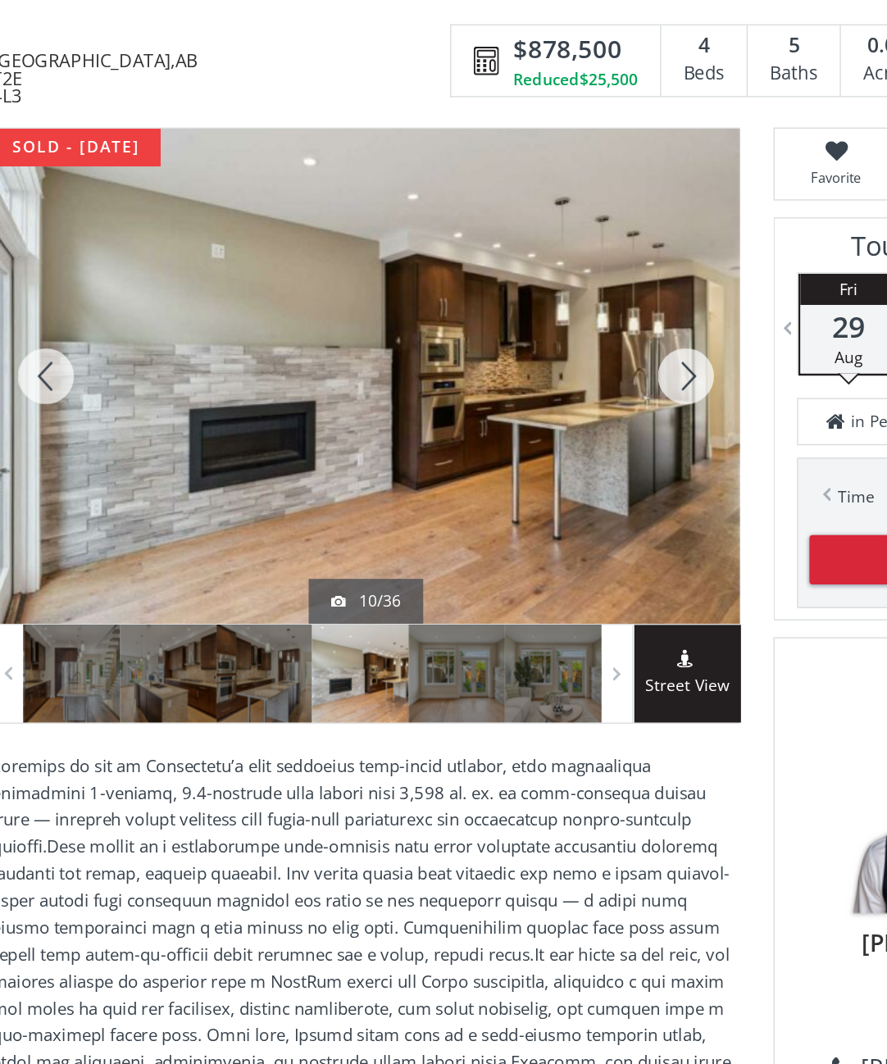
click at [503, 264] on div at bounding box center [536, 314] width 79 height 361
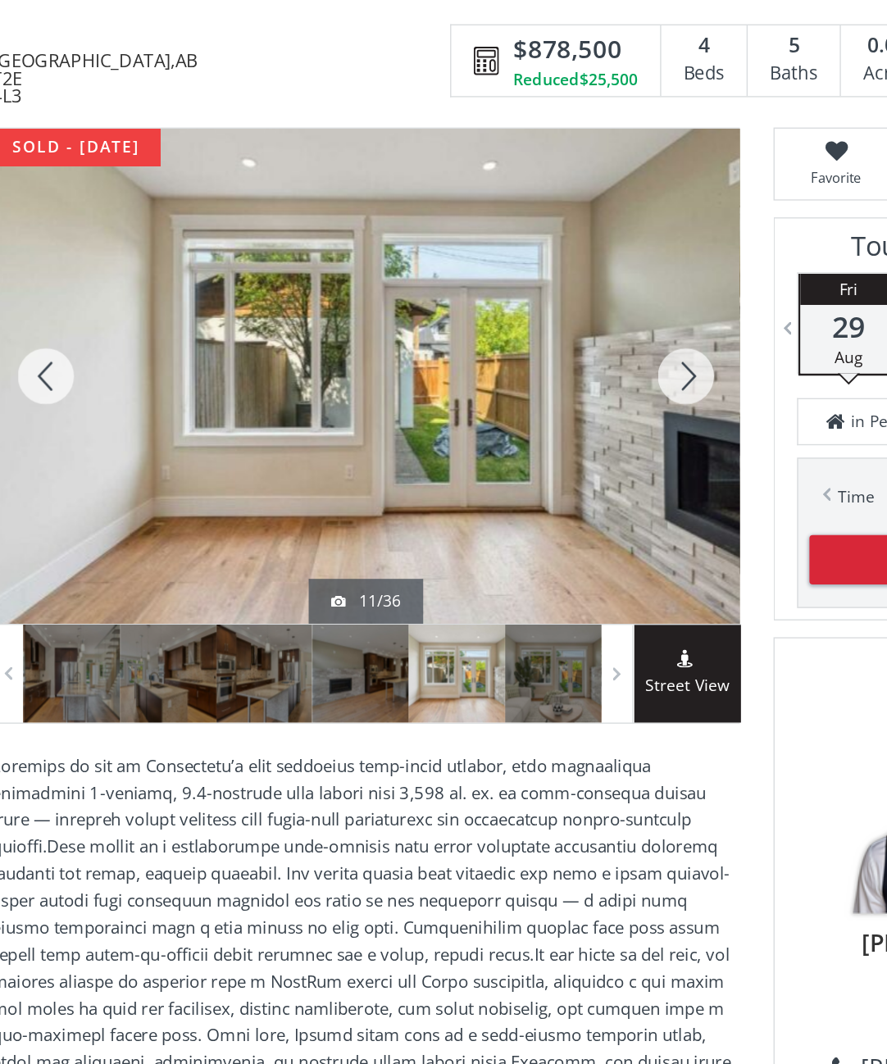
click at [497, 266] on div at bounding box center [536, 314] width 79 height 361
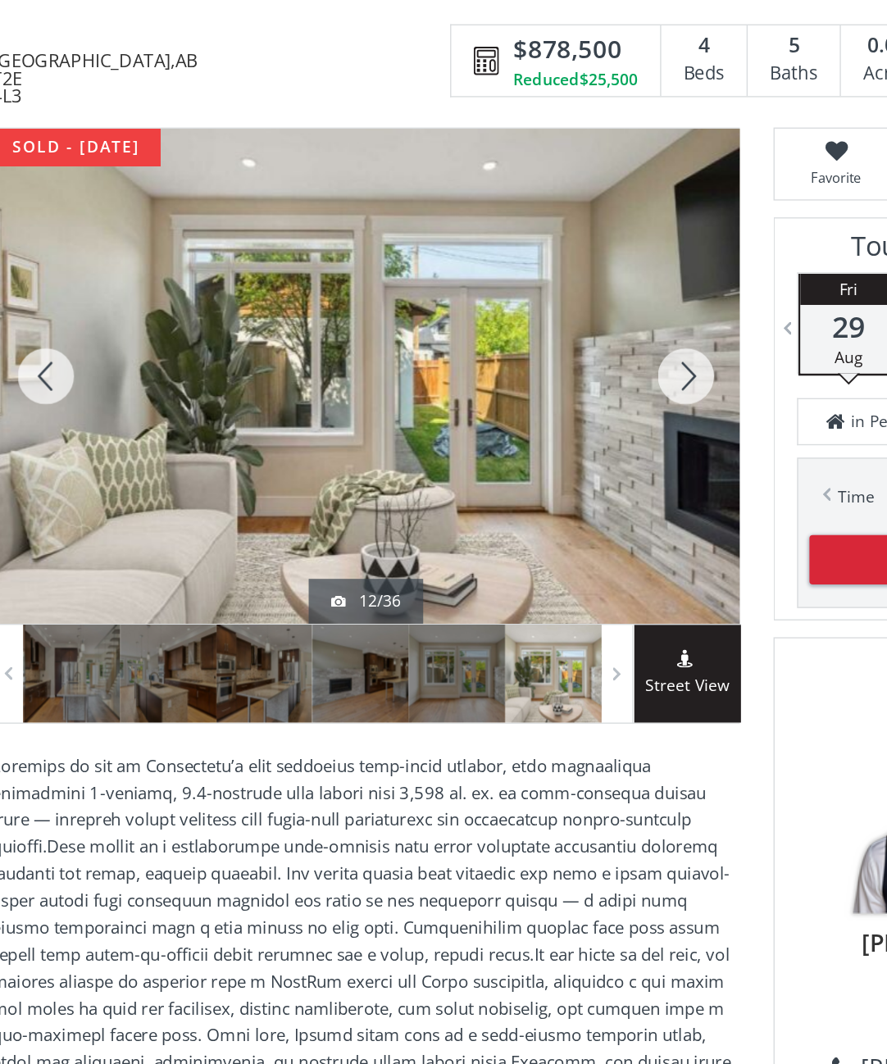
click at [497, 271] on div at bounding box center [536, 314] width 79 height 361
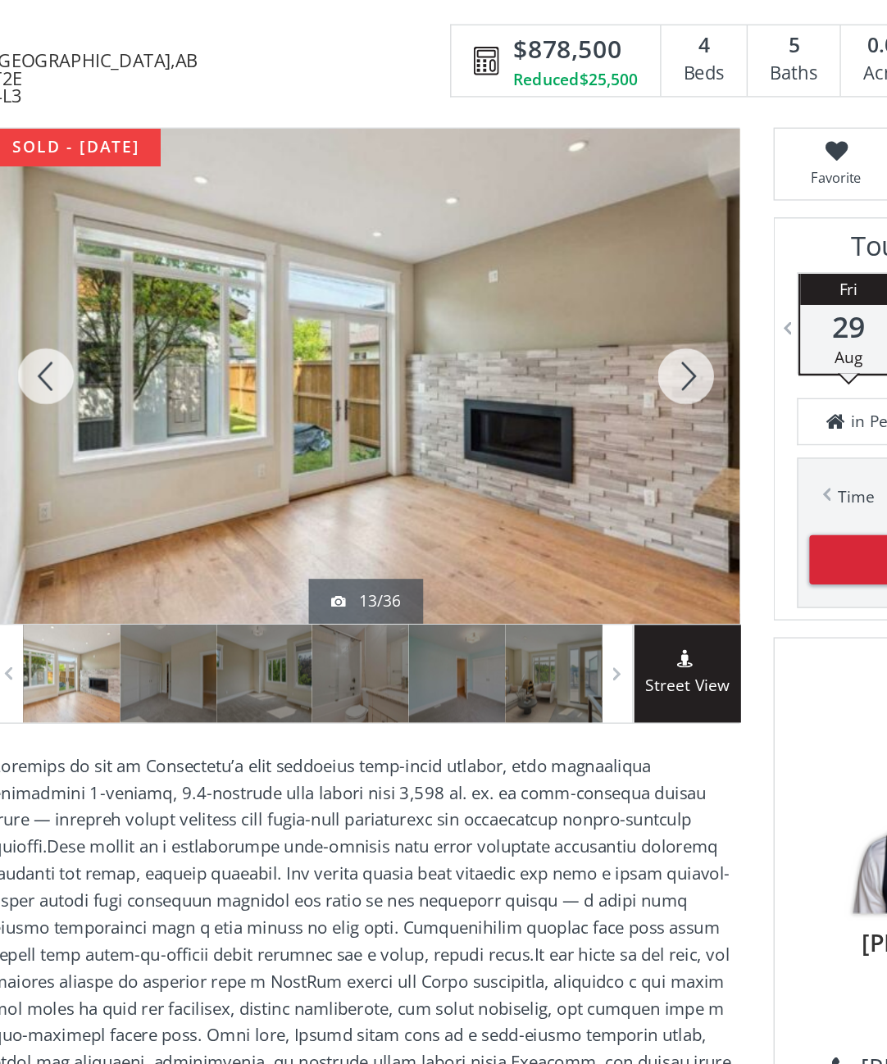
click at [497, 281] on div at bounding box center [536, 314] width 79 height 361
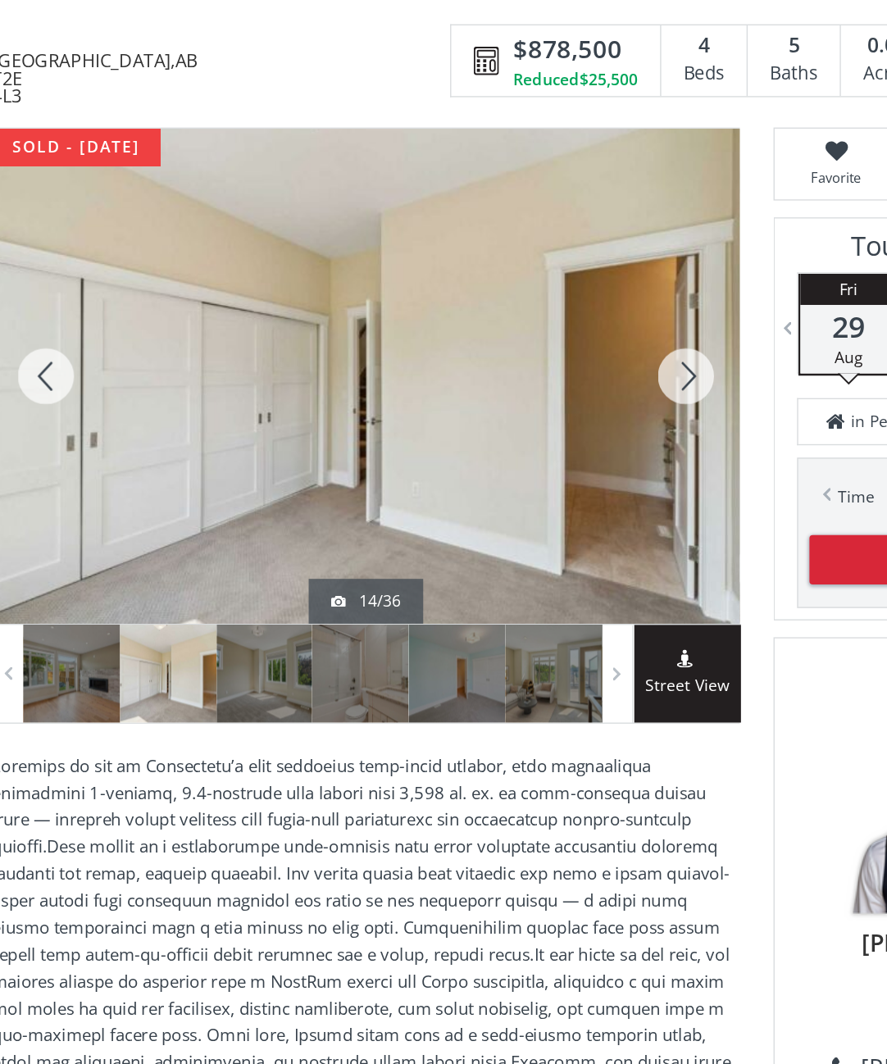
click at [497, 275] on div at bounding box center [536, 314] width 79 height 361
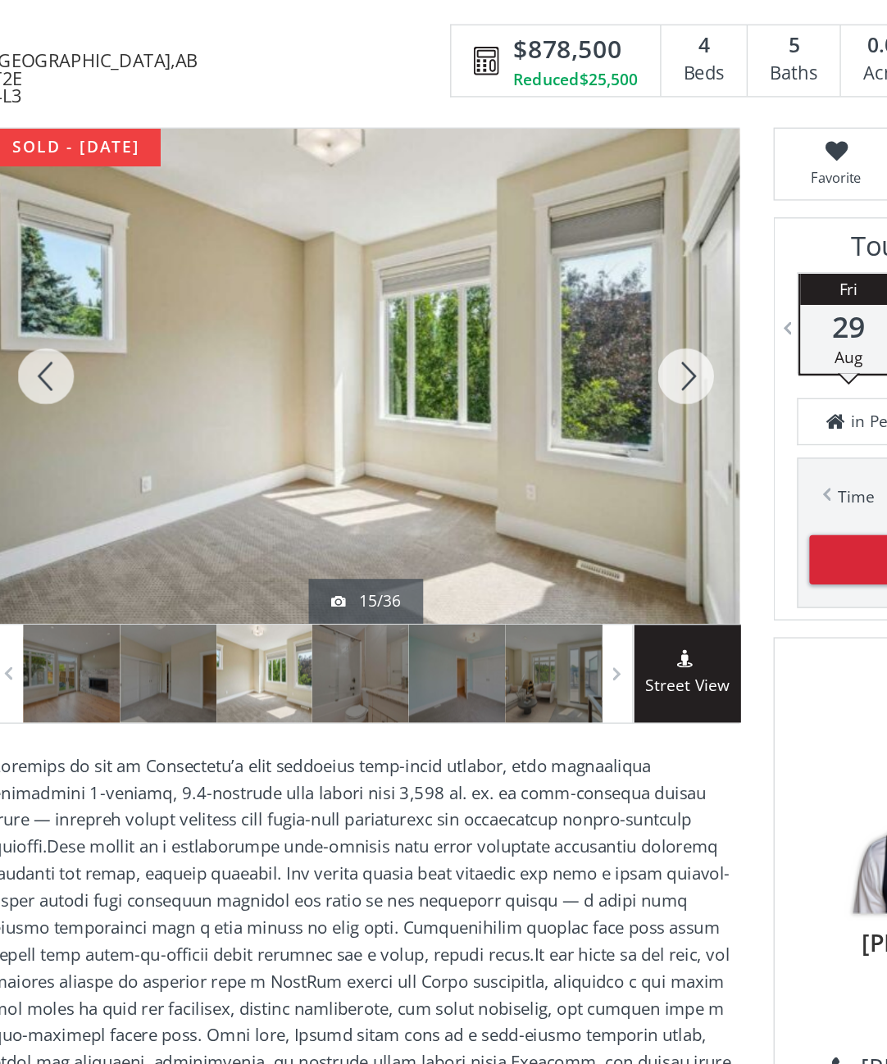
click at [497, 284] on div at bounding box center [536, 314] width 79 height 361
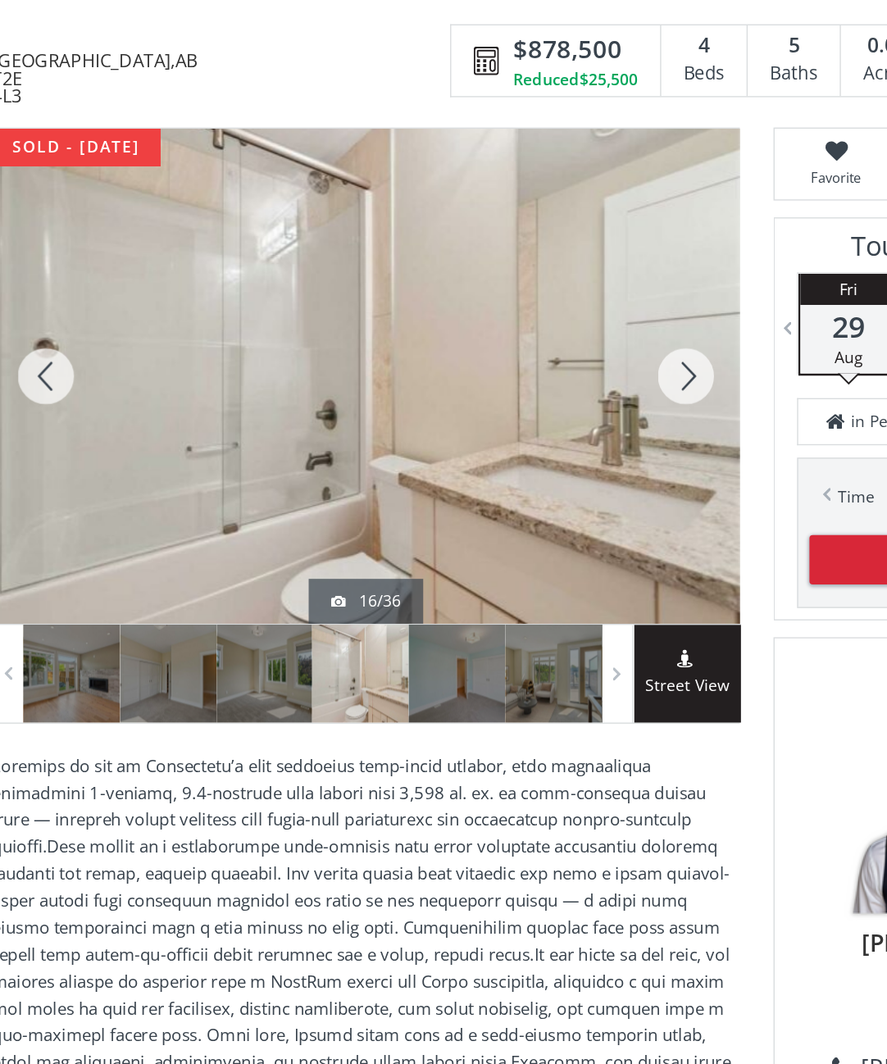
click at [497, 270] on div at bounding box center [536, 314] width 79 height 361
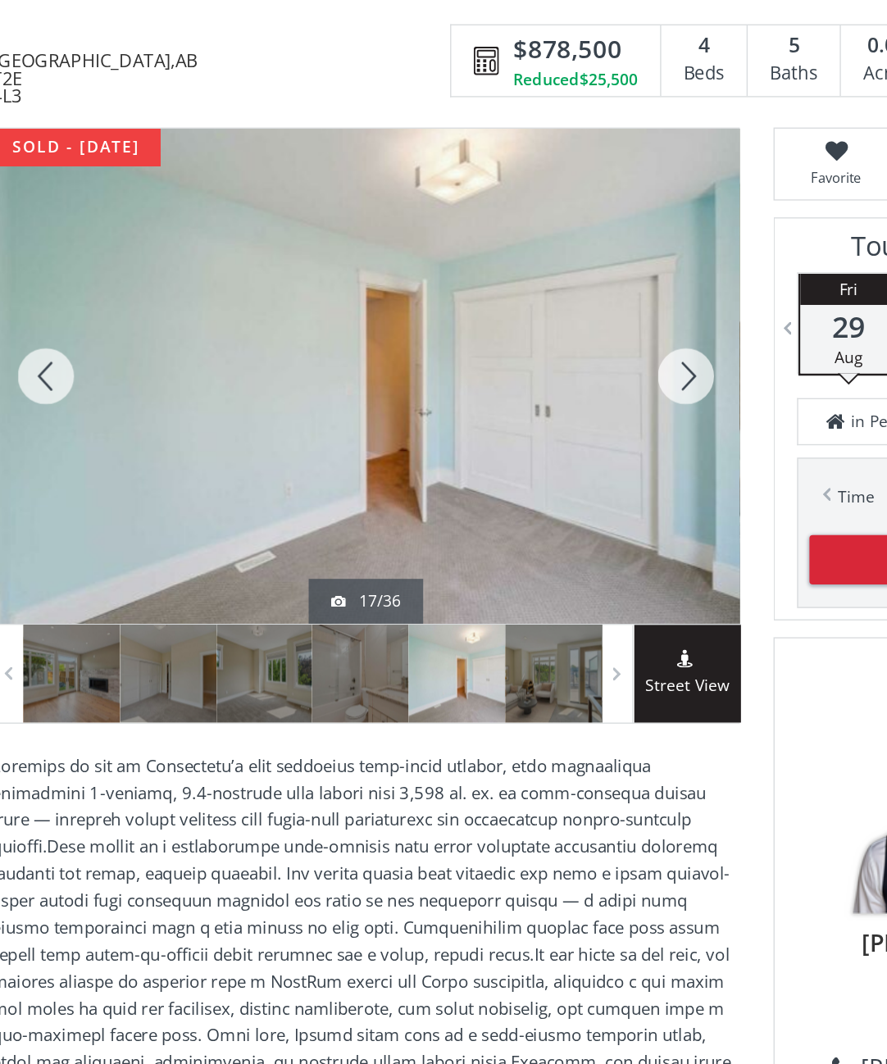
click at [497, 268] on div at bounding box center [536, 314] width 79 height 361
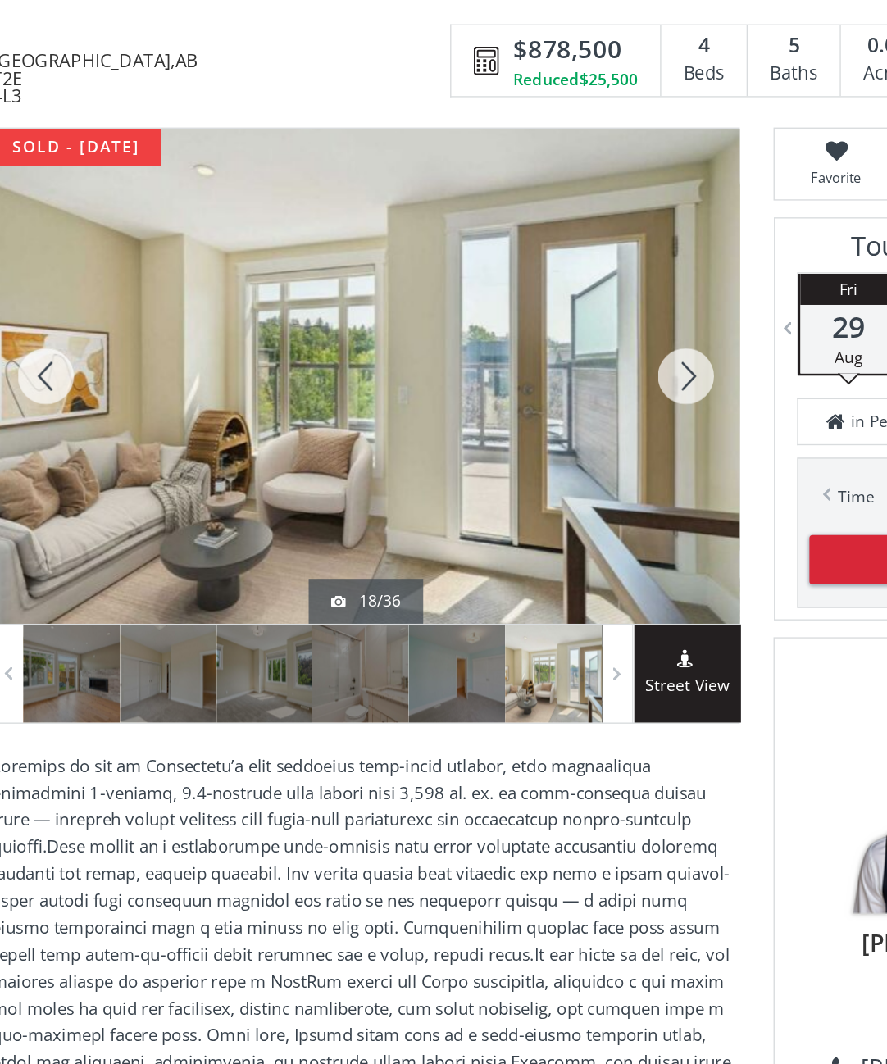
click at [497, 270] on div at bounding box center [536, 314] width 79 height 361
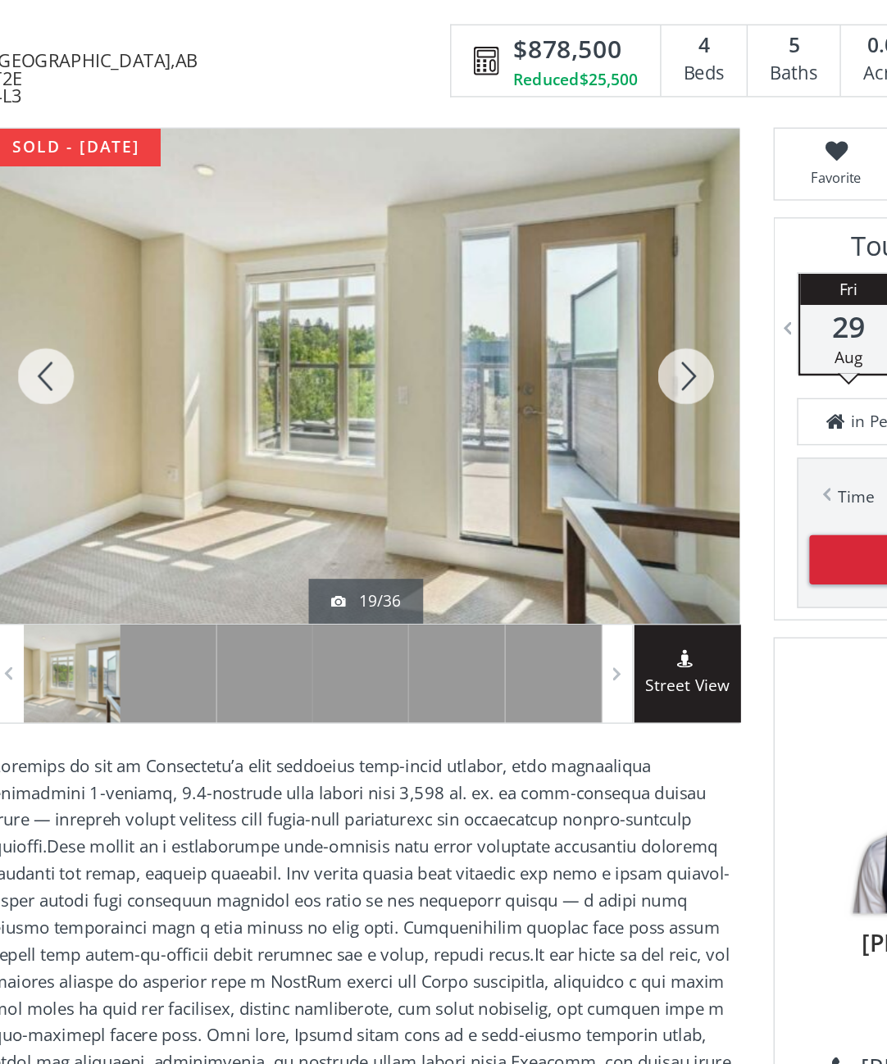
click at [500, 266] on div at bounding box center [536, 314] width 79 height 361
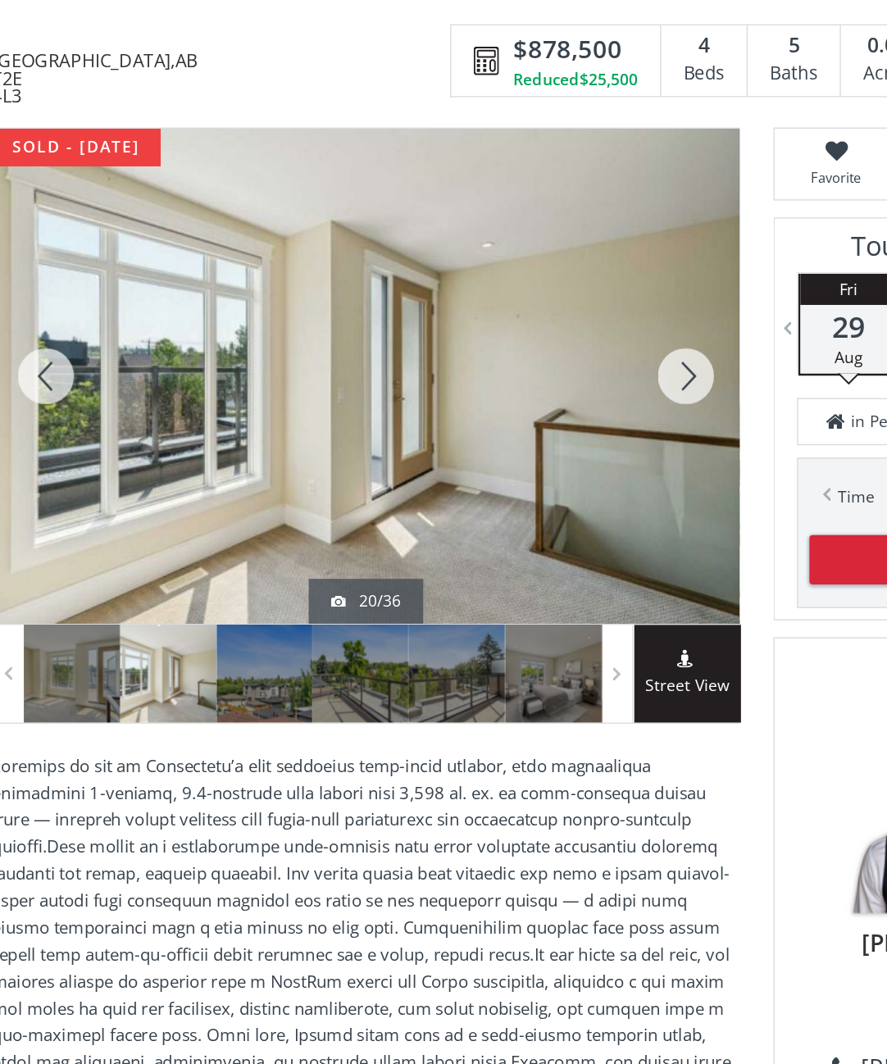
click at [502, 264] on div at bounding box center [536, 314] width 79 height 361
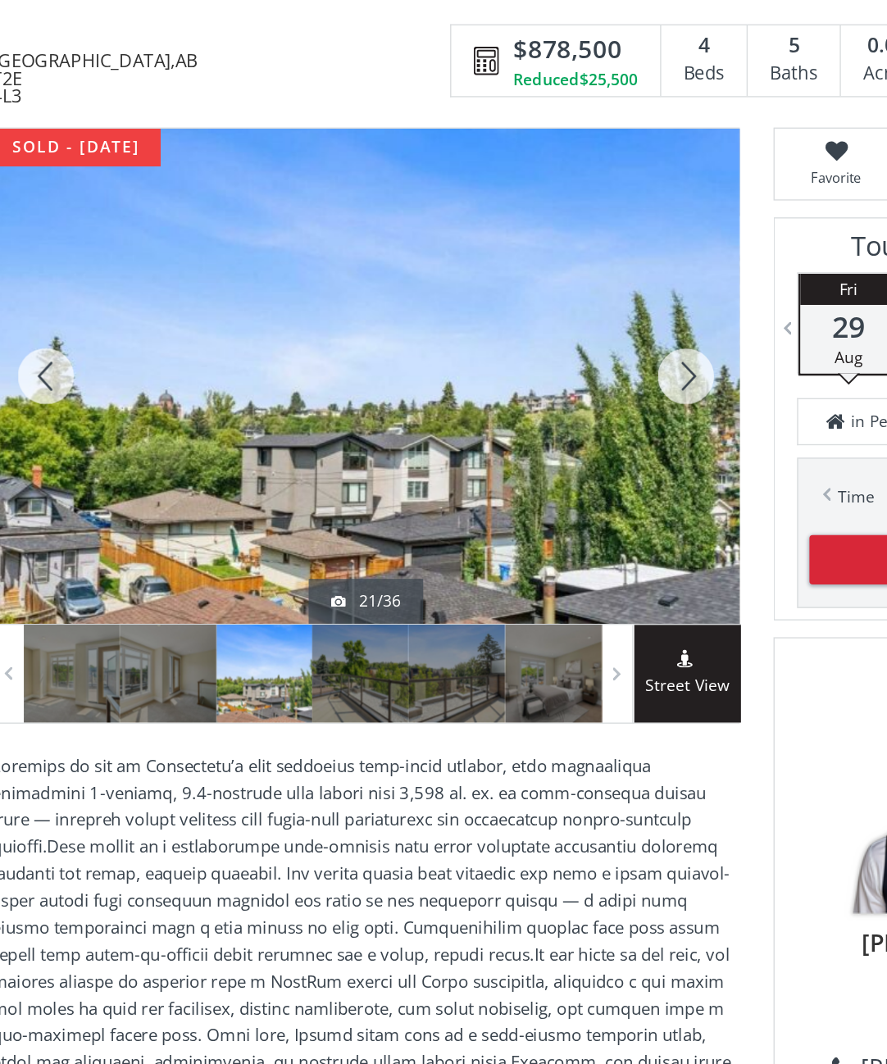
click at [497, 277] on div at bounding box center [536, 314] width 79 height 361
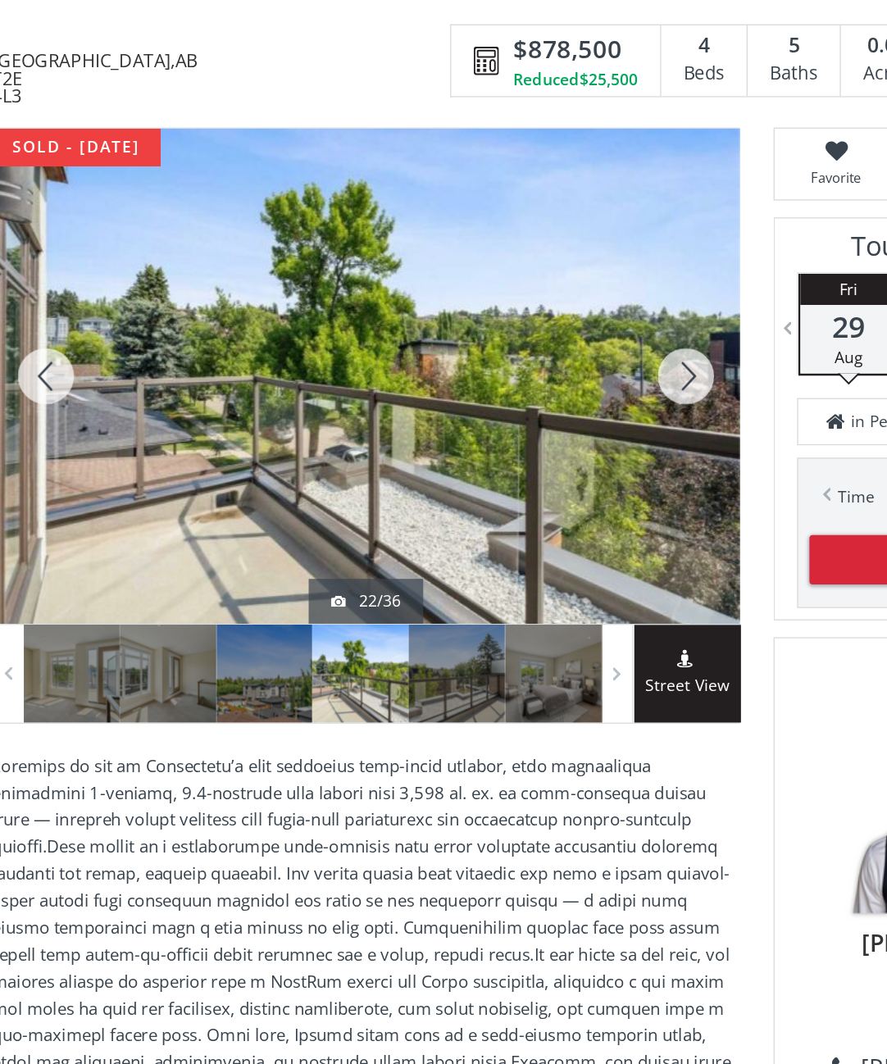
click at [497, 279] on div at bounding box center [536, 314] width 79 height 361
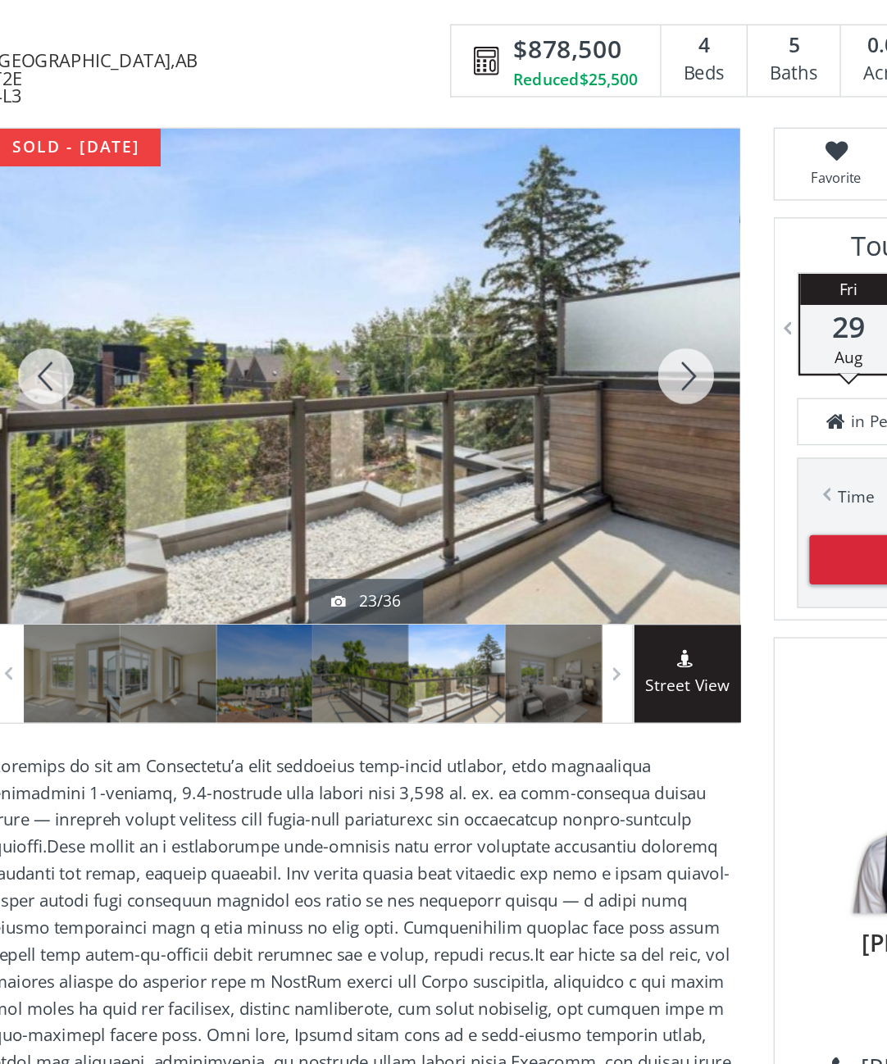
click at [30, 278] on div at bounding box center [69, 314] width 79 height 361
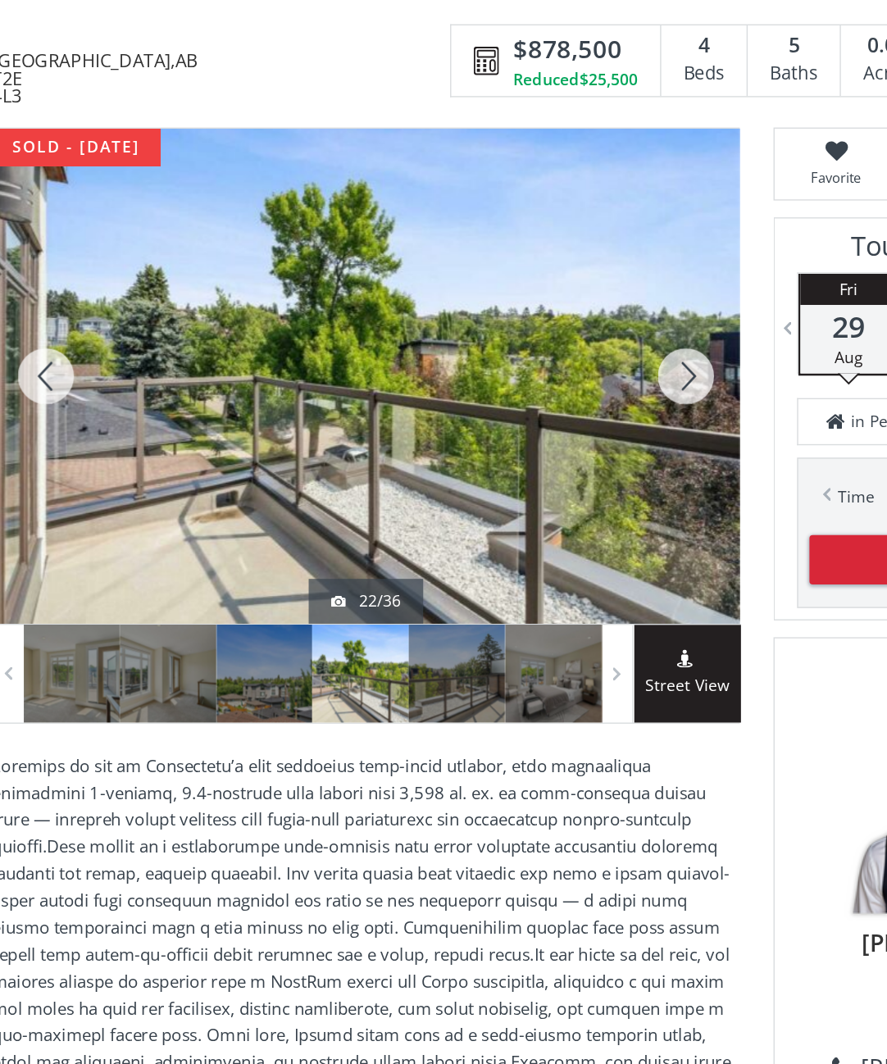
click at [497, 279] on div at bounding box center [536, 314] width 79 height 361
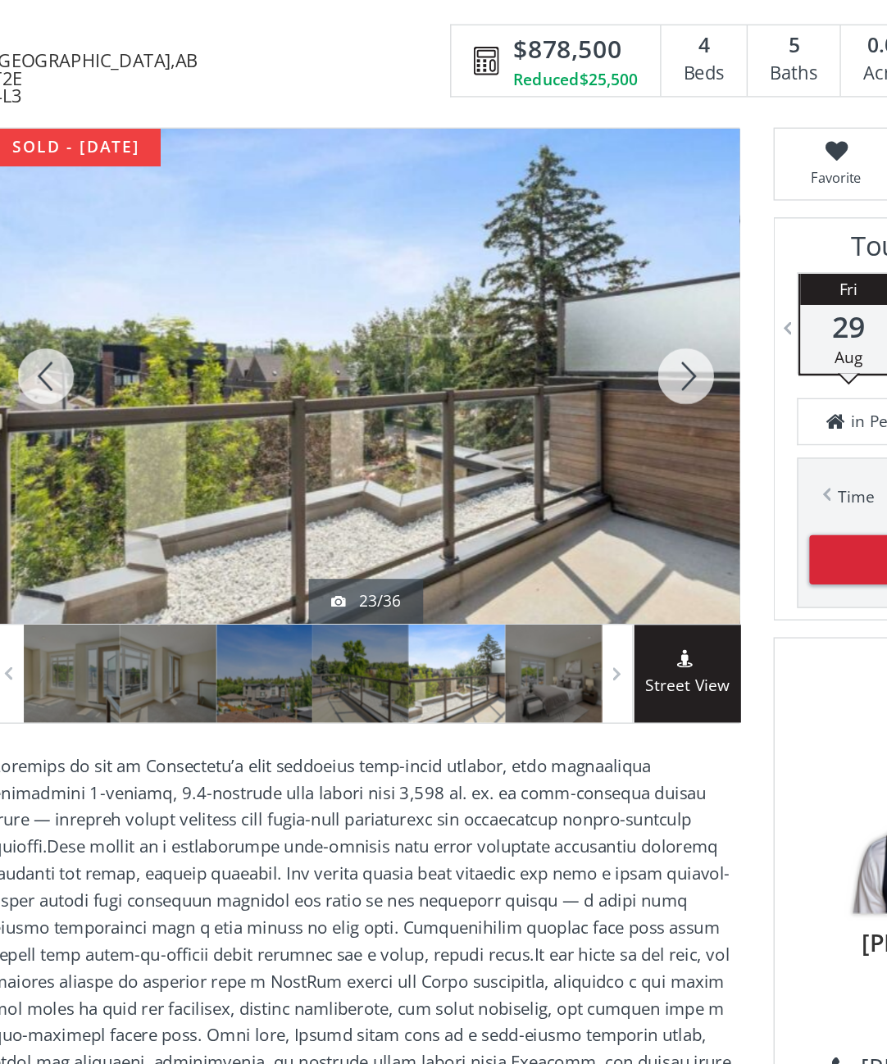
click at [497, 288] on div at bounding box center [536, 314] width 79 height 361
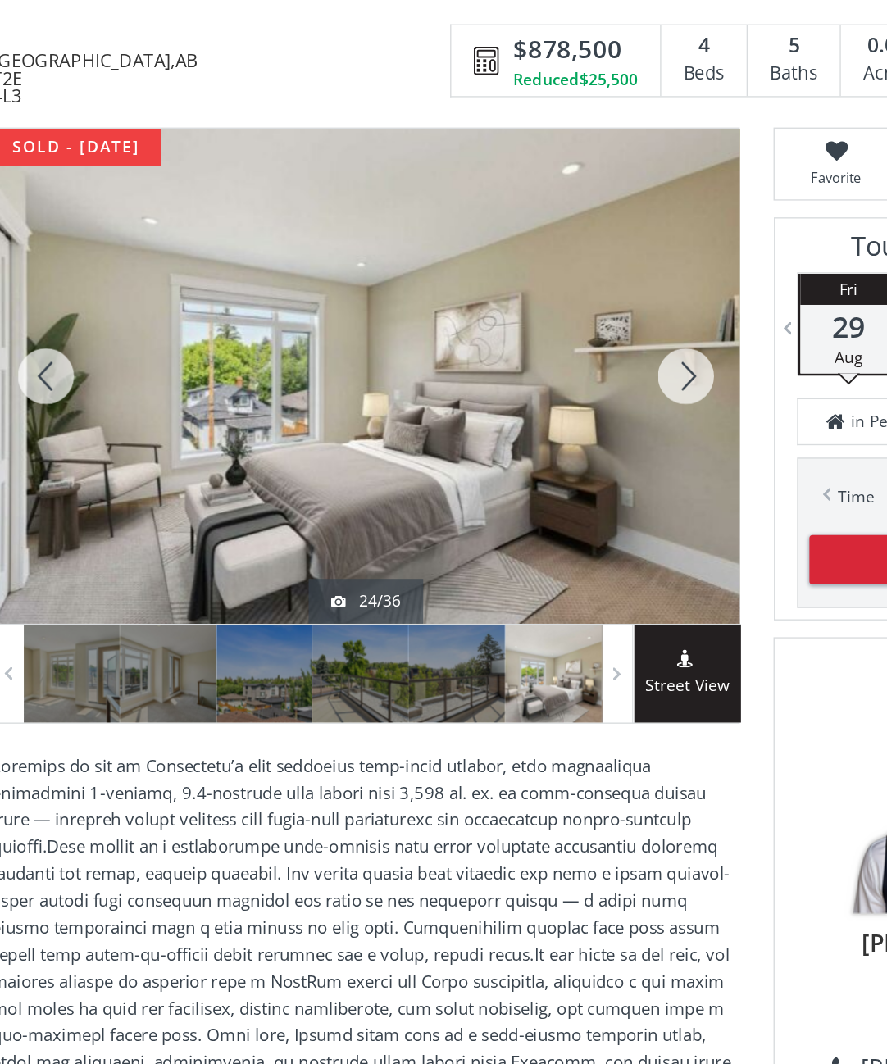
click at [497, 282] on div at bounding box center [536, 314] width 79 height 361
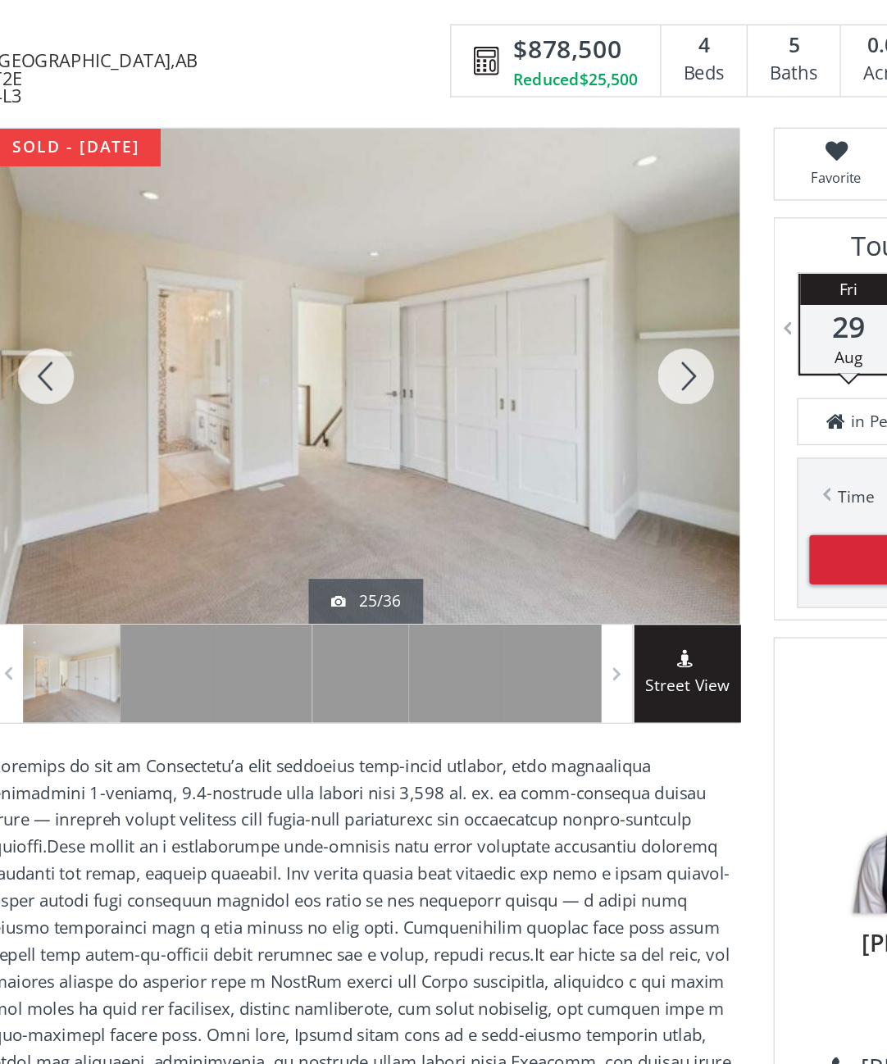
click at [497, 282] on div at bounding box center [536, 314] width 79 height 361
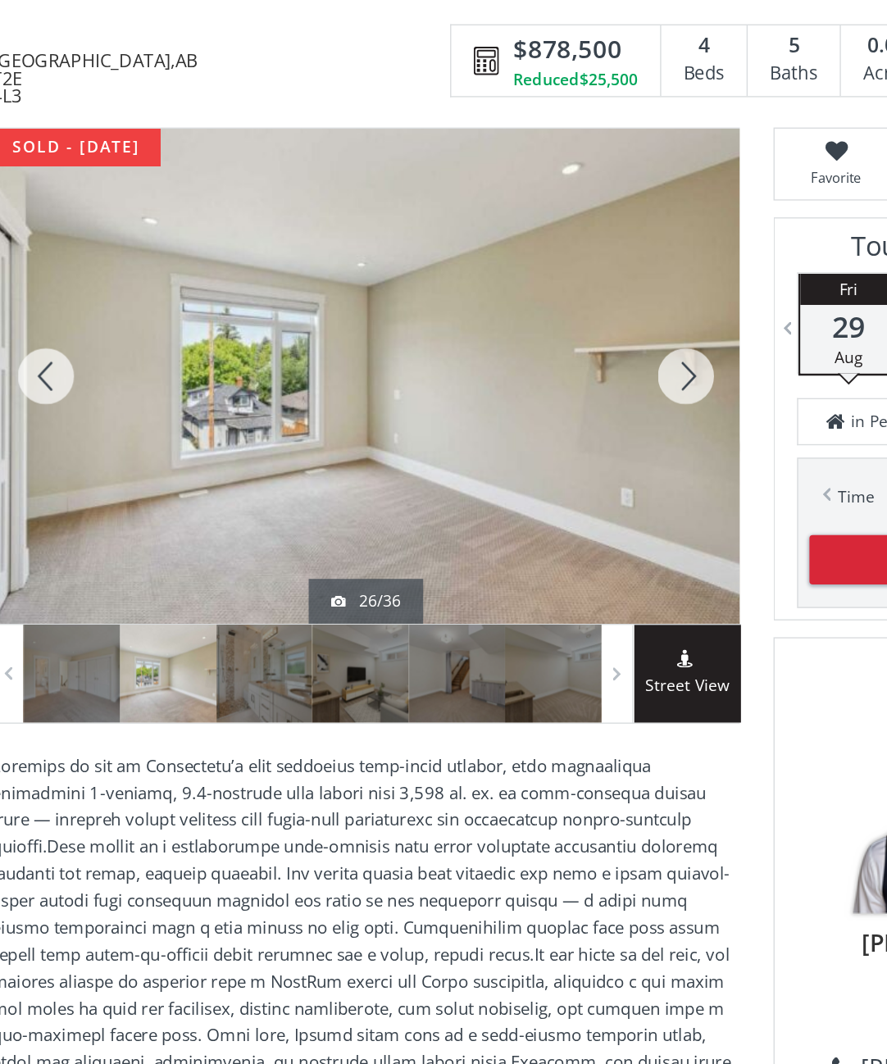
click at [499, 257] on div at bounding box center [536, 314] width 79 height 361
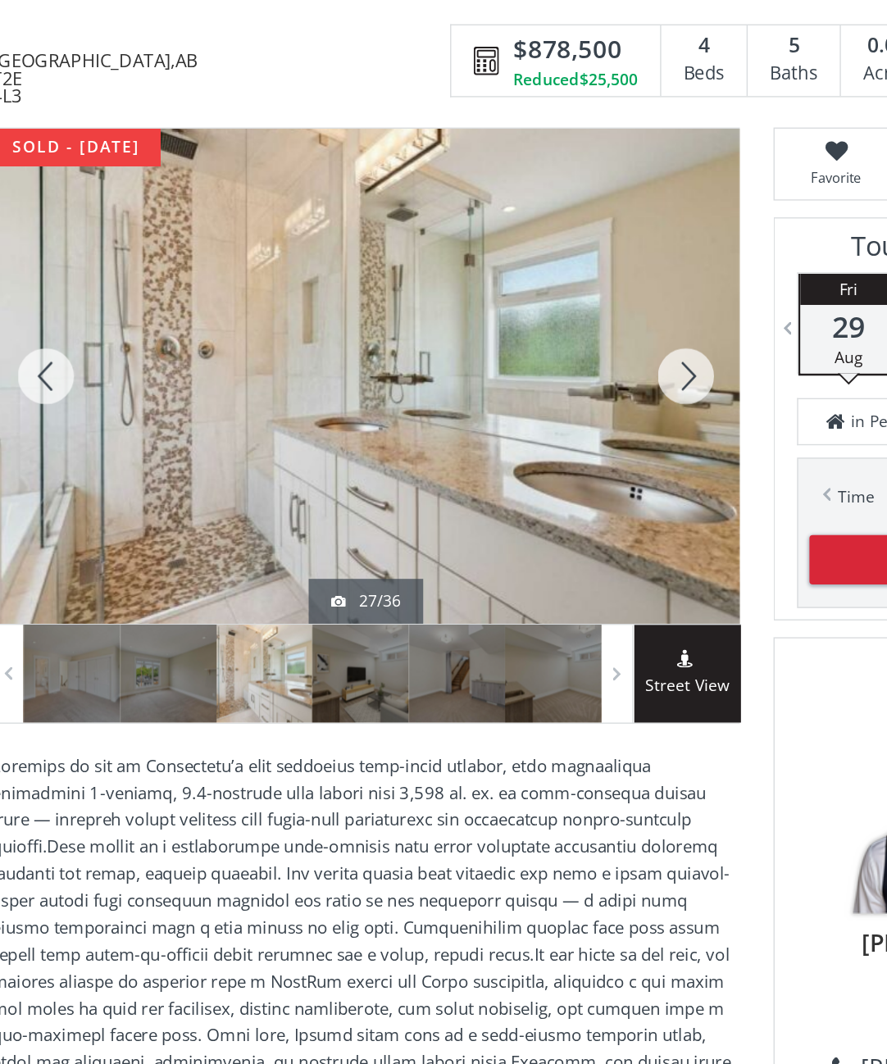
click at [497, 276] on div at bounding box center [536, 314] width 79 height 361
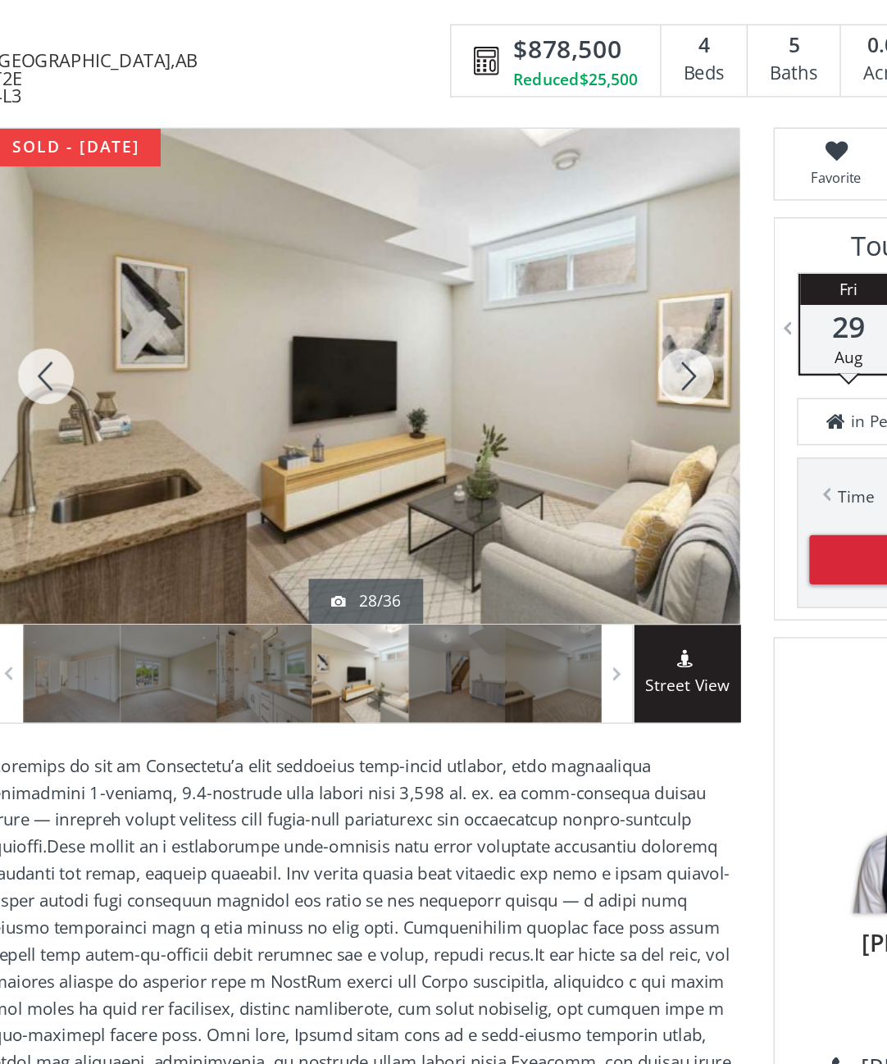
click at [497, 280] on div at bounding box center [536, 314] width 79 height 361
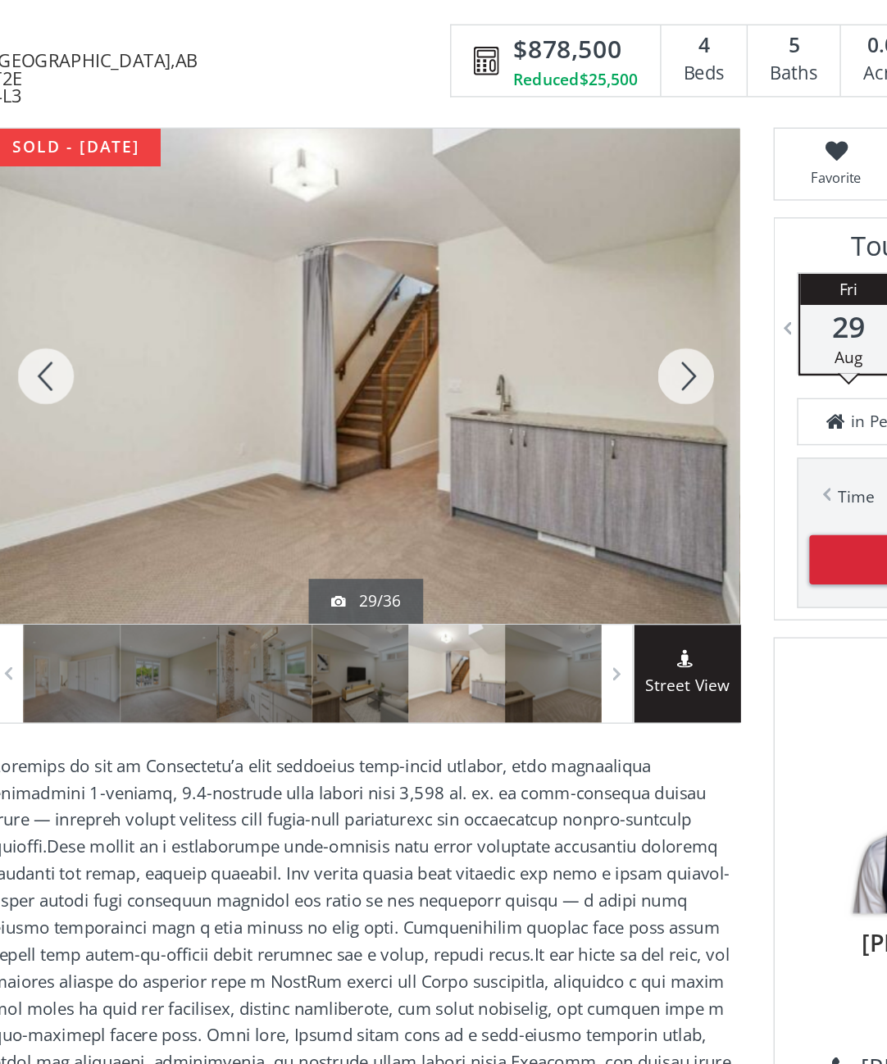
click at [497, 277] on div at bounding box center [536, 314] width 79 height 361
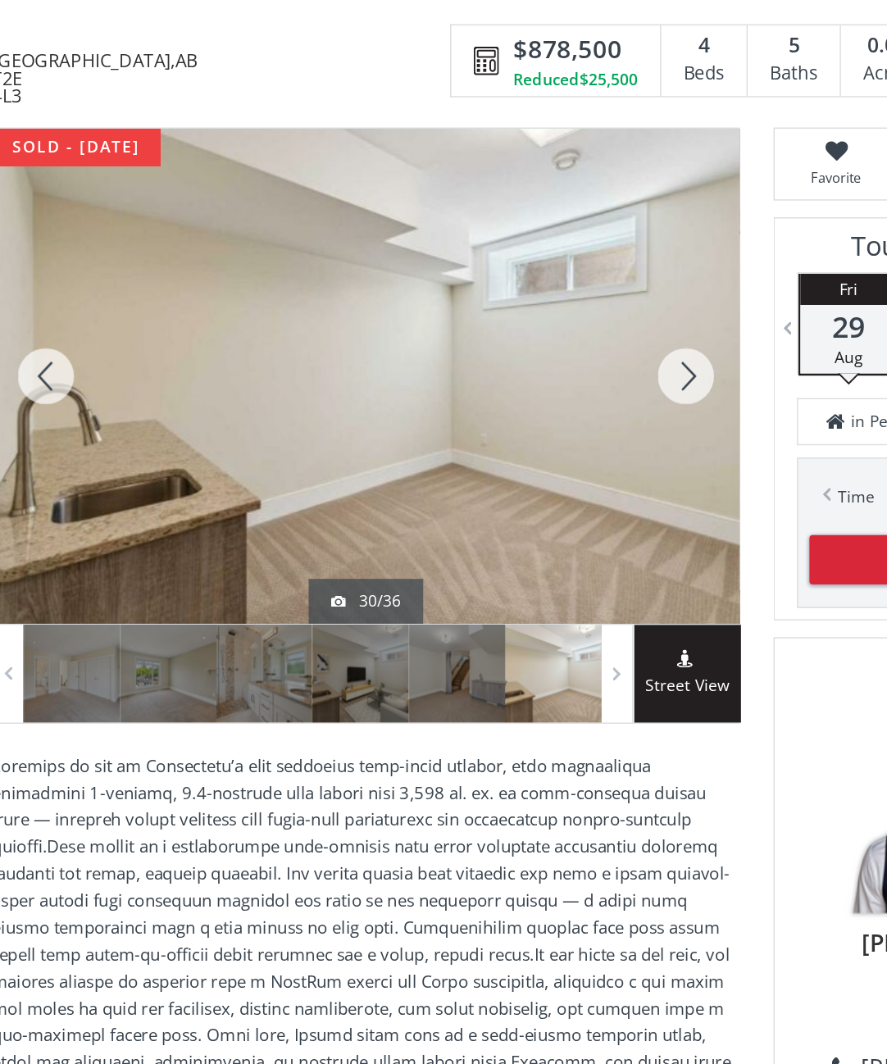
click at [497, 271] on div at bounding box center [536, 314] width 79 height 361
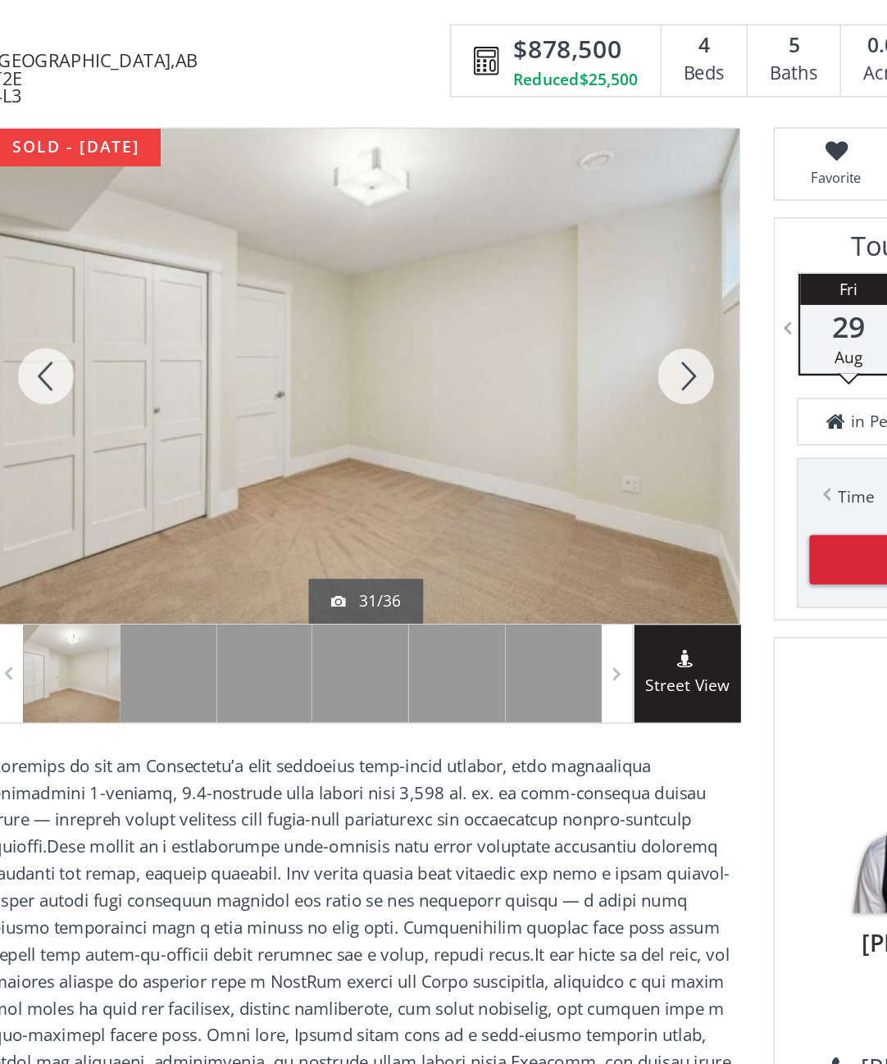
click at [497, 278] on div at bounding box center [536, 314] width 79 height 361
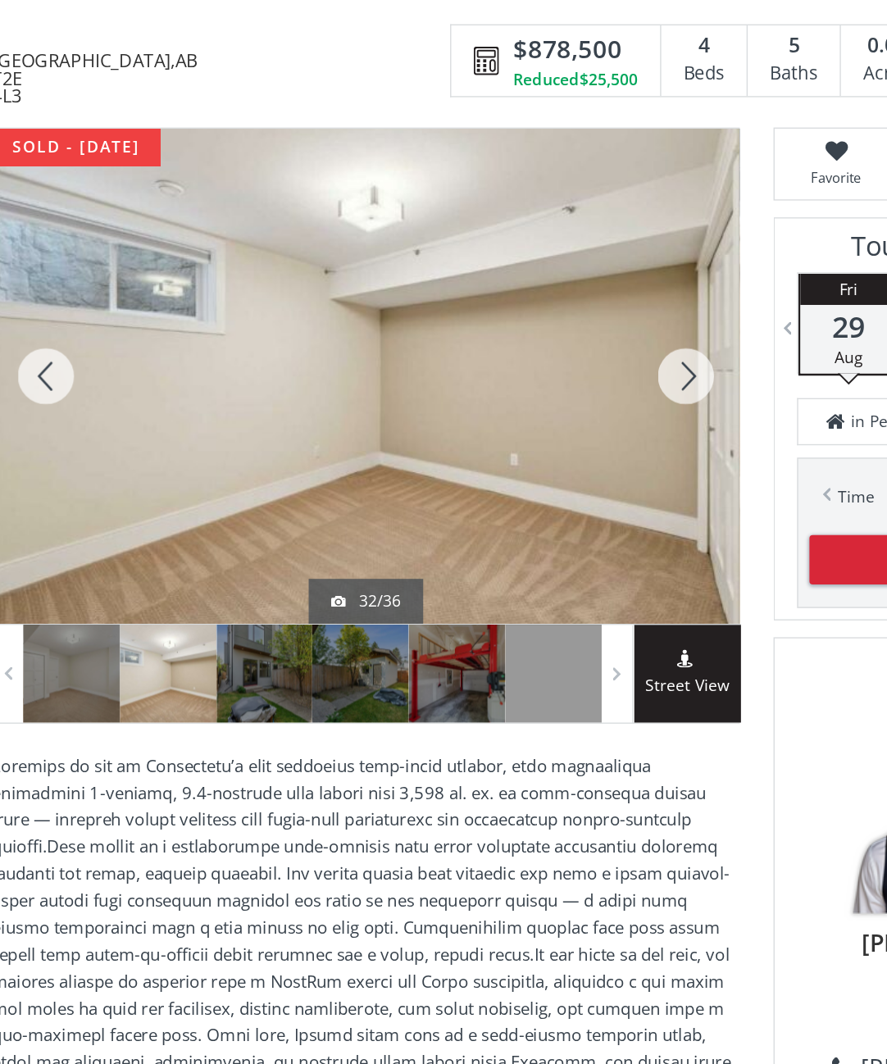
click at [497, 272] on div at bounding box center [536, 314] width 79 height 361
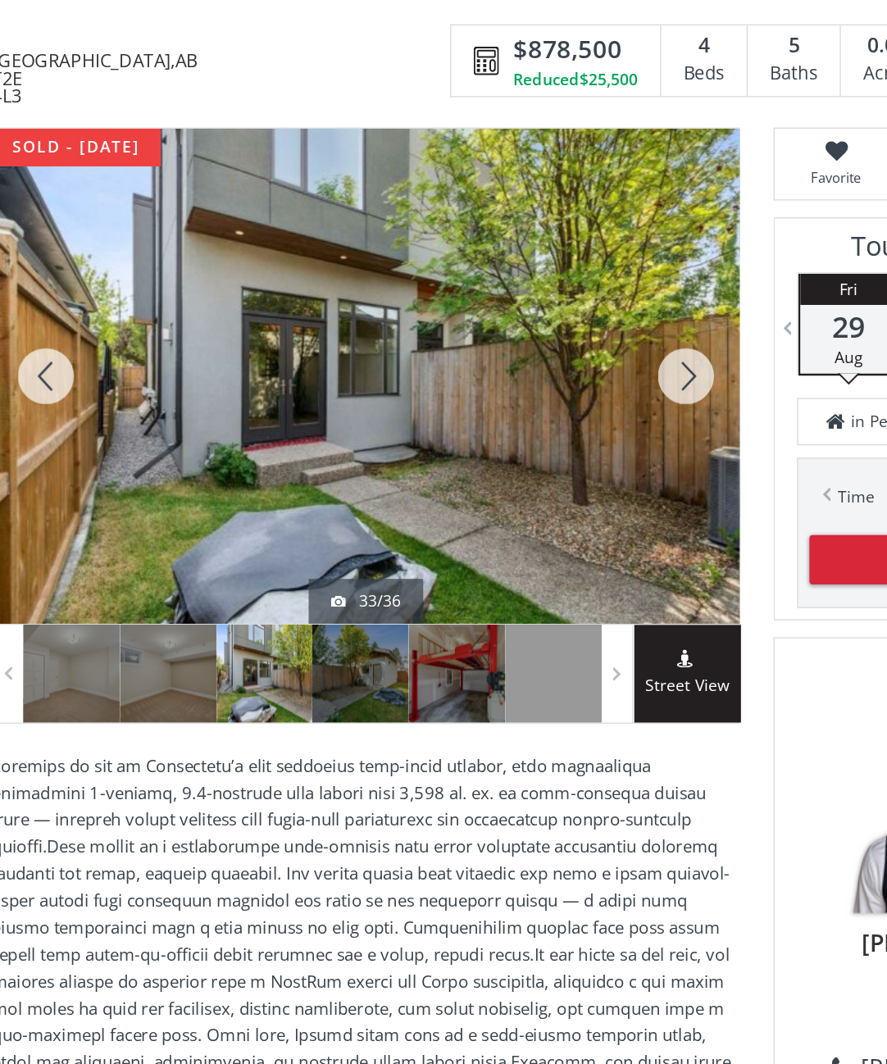
click at [497, 275] on div at bounding box center [536, 314] width 79 height 361
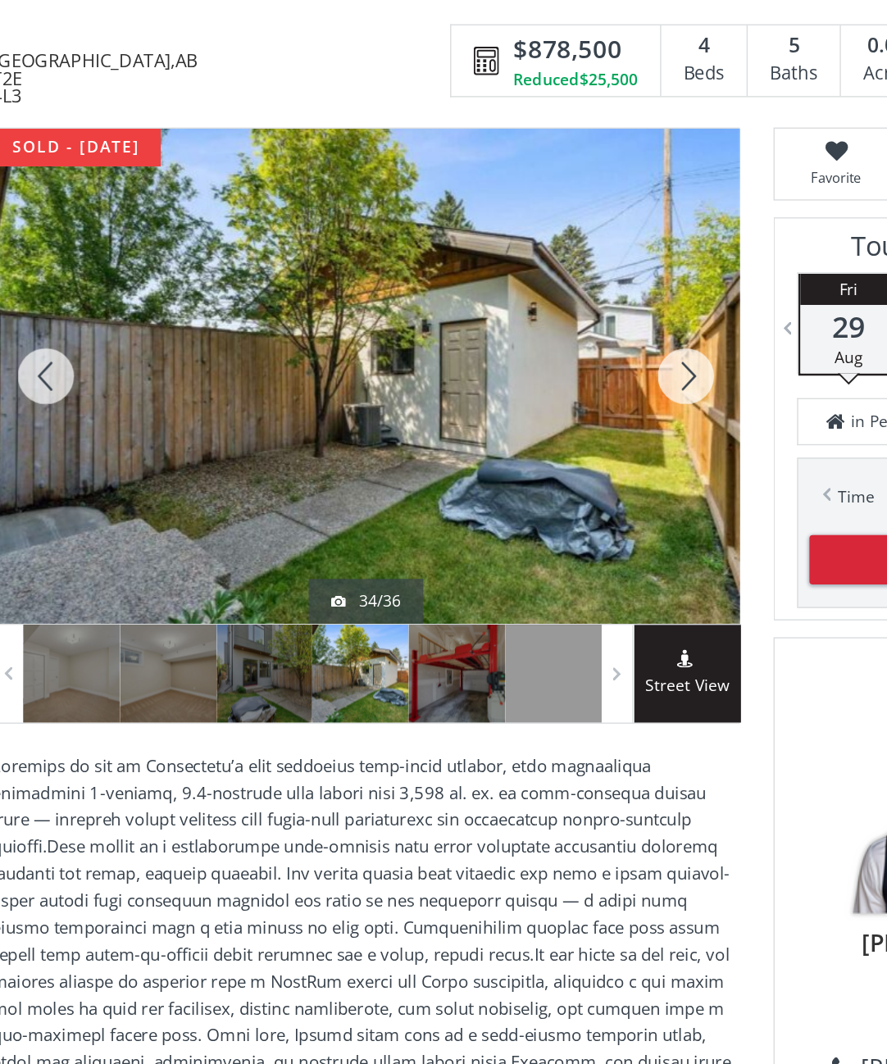
click at [497, 278] on div at bounding box center [536, 314] width 79 height 361
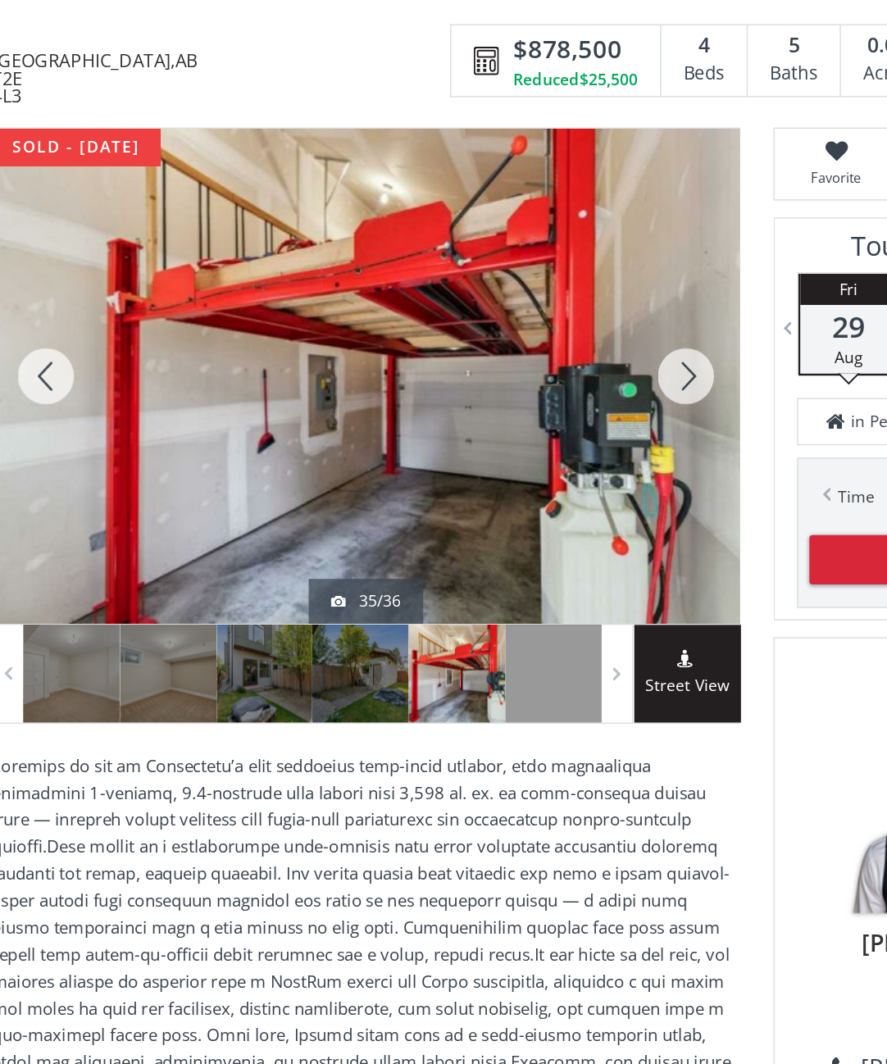
click at [502, 289] on div at bounding box center [536, 314] width 79 height 361
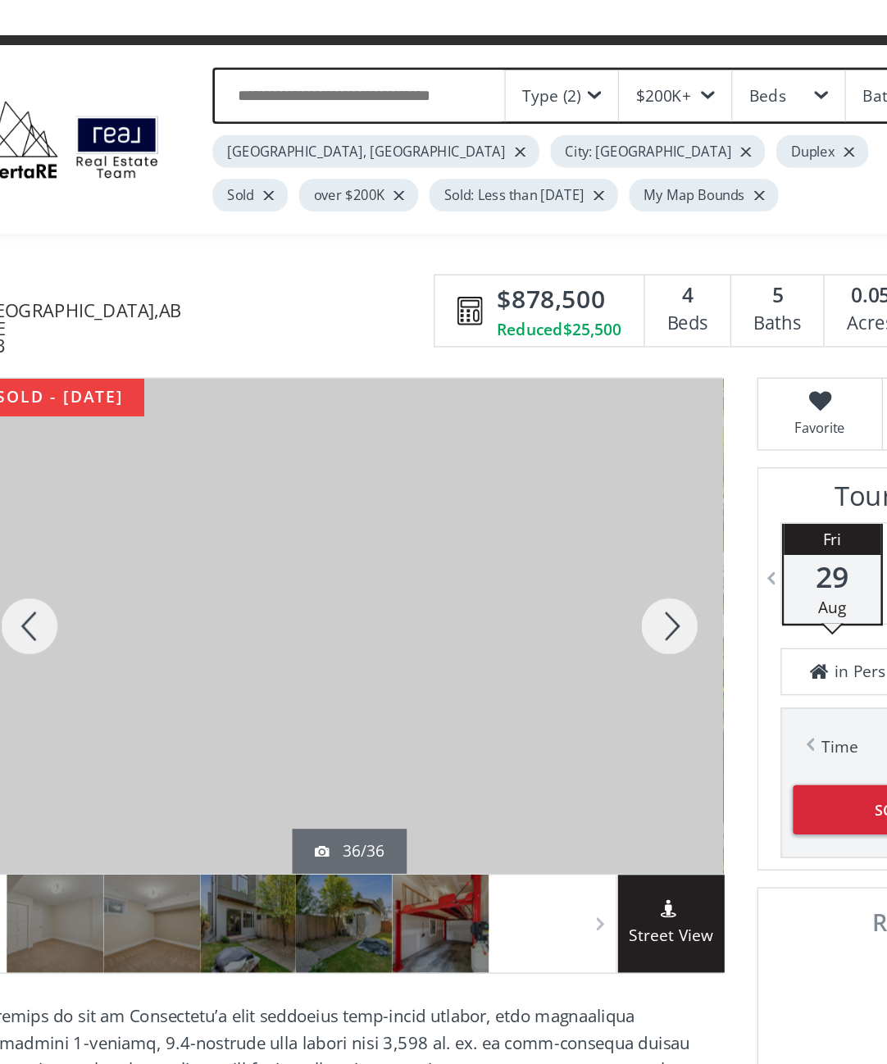
scroll to position [0, 0]
